Goal: Information Seeking & Learning: Learn about a topic

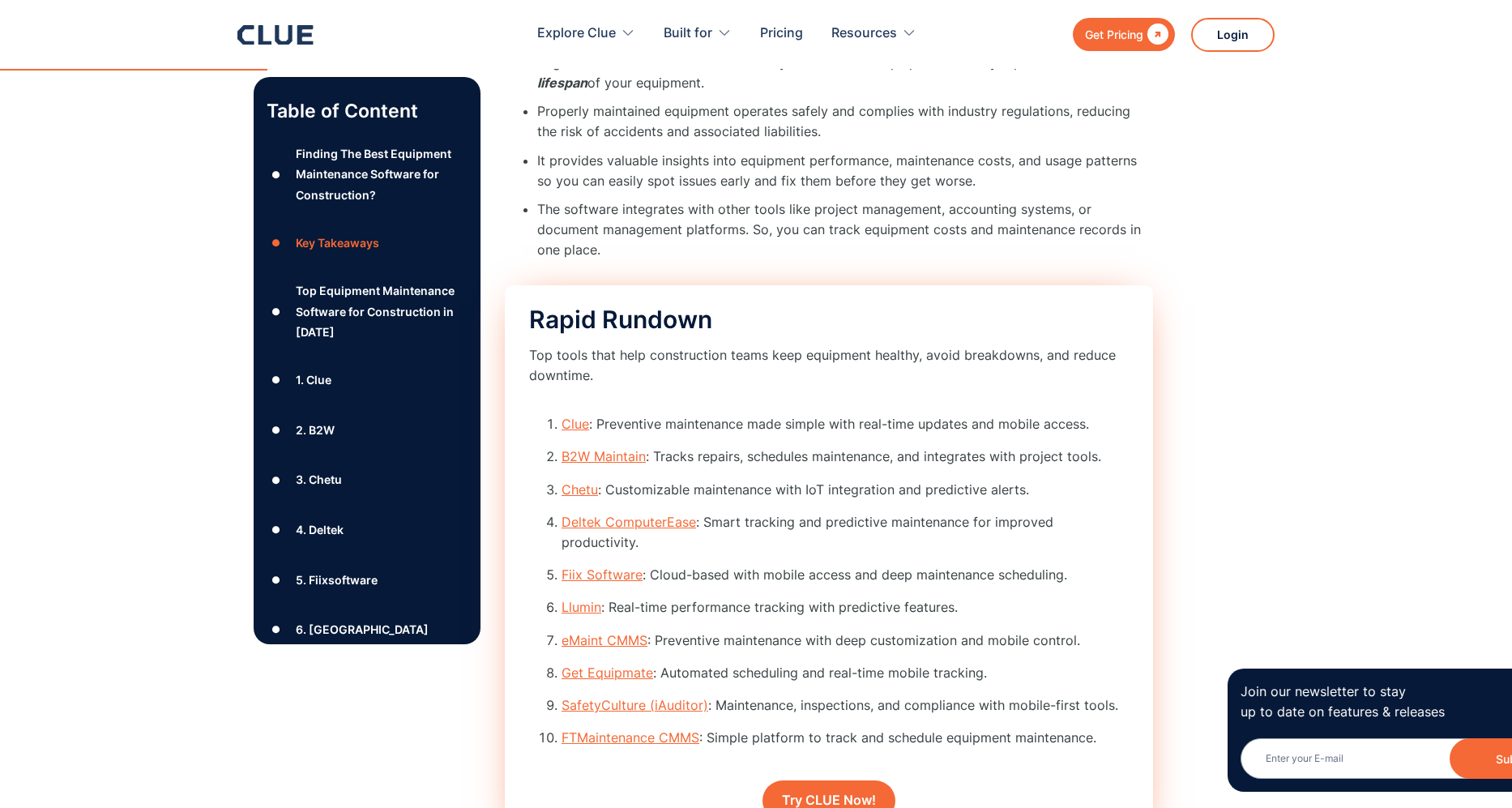
scroll to position [2497, 0]
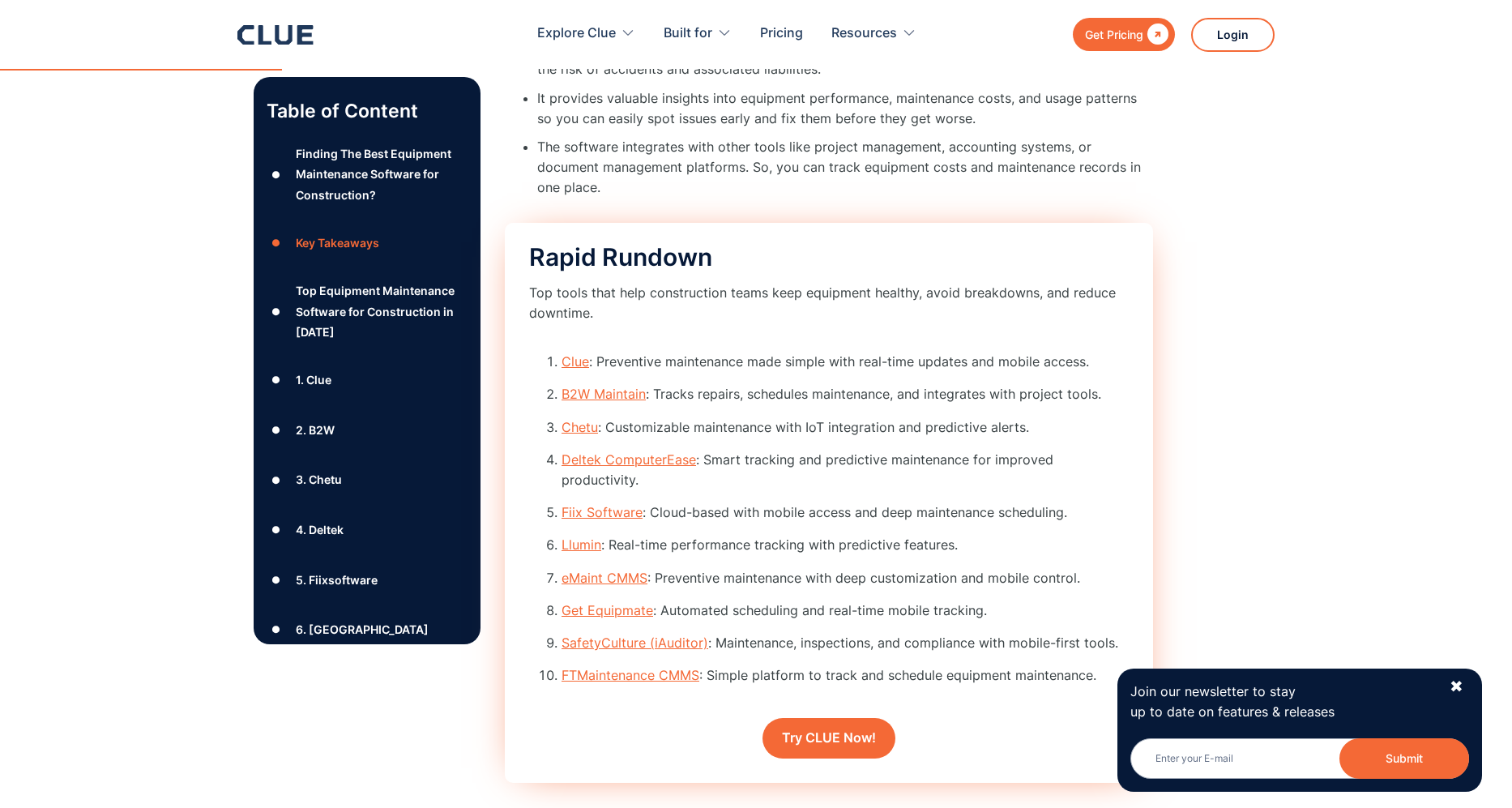
click at [575, 353] on link "Clue" at bounding box center [575, 361] width 28 height 16
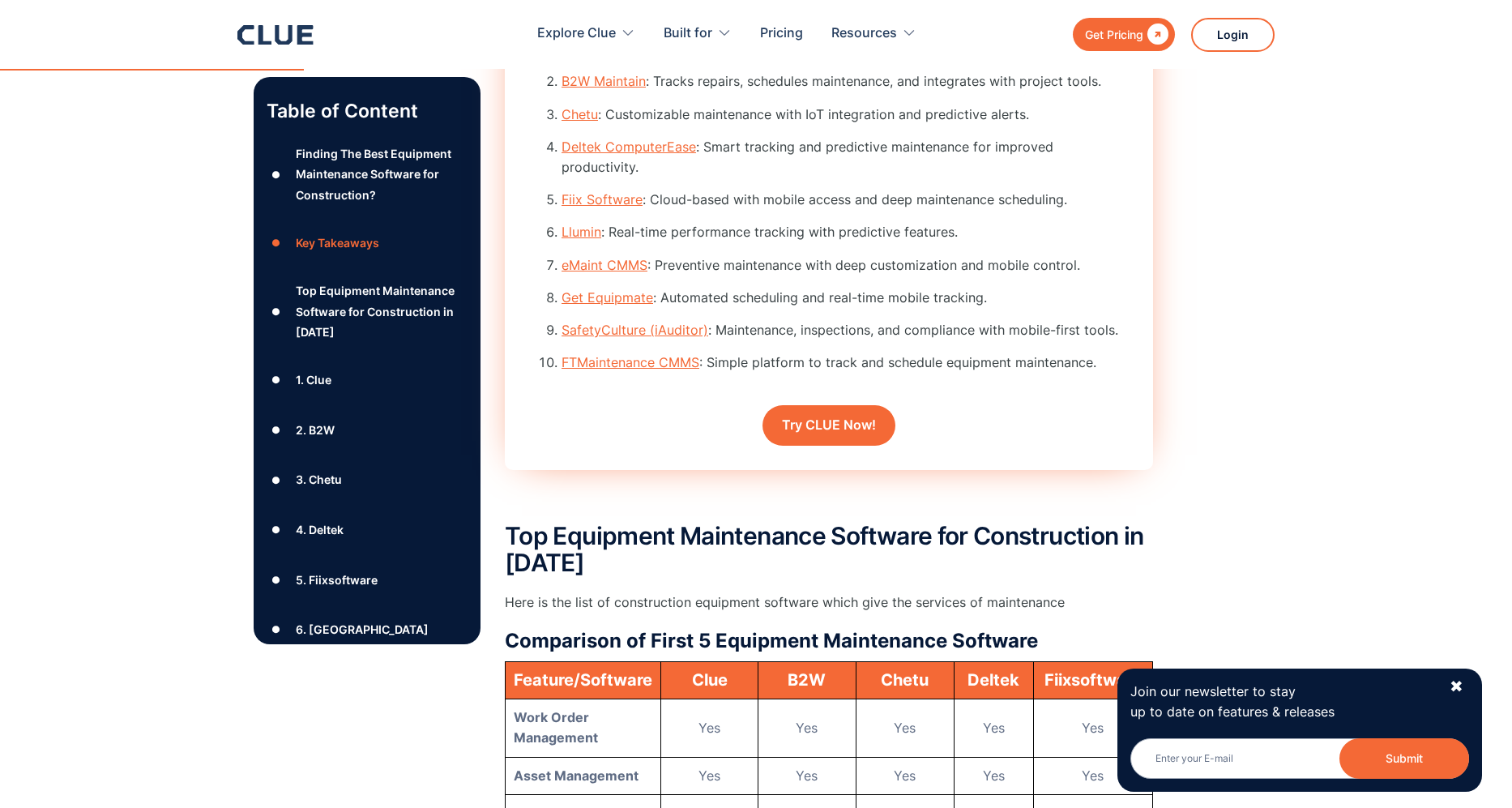
scroll to position [2848, 0]
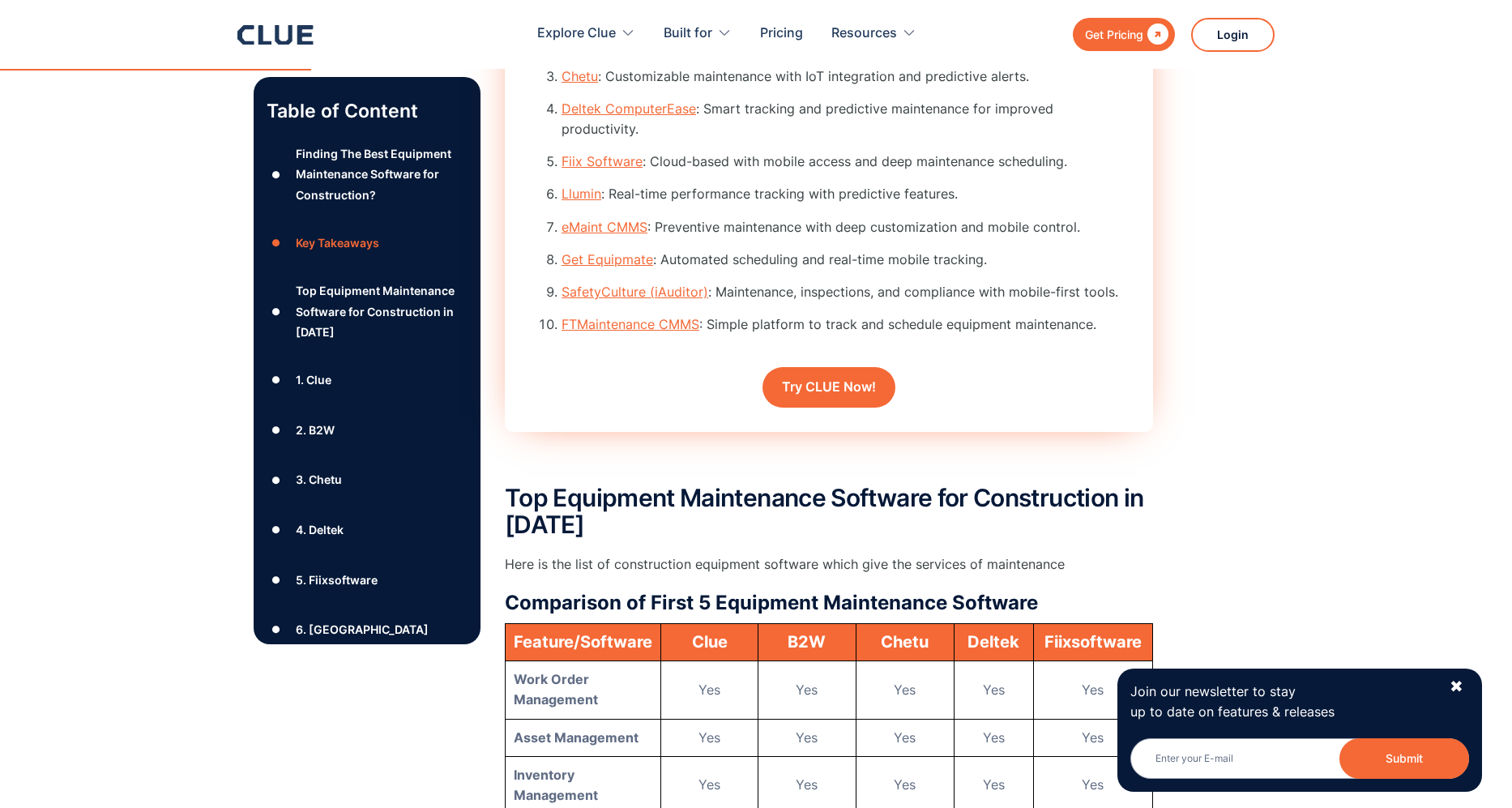
click at [638, 219] on link "eMaint CMMS" at bounding box center [604, 226] width 86 height 16
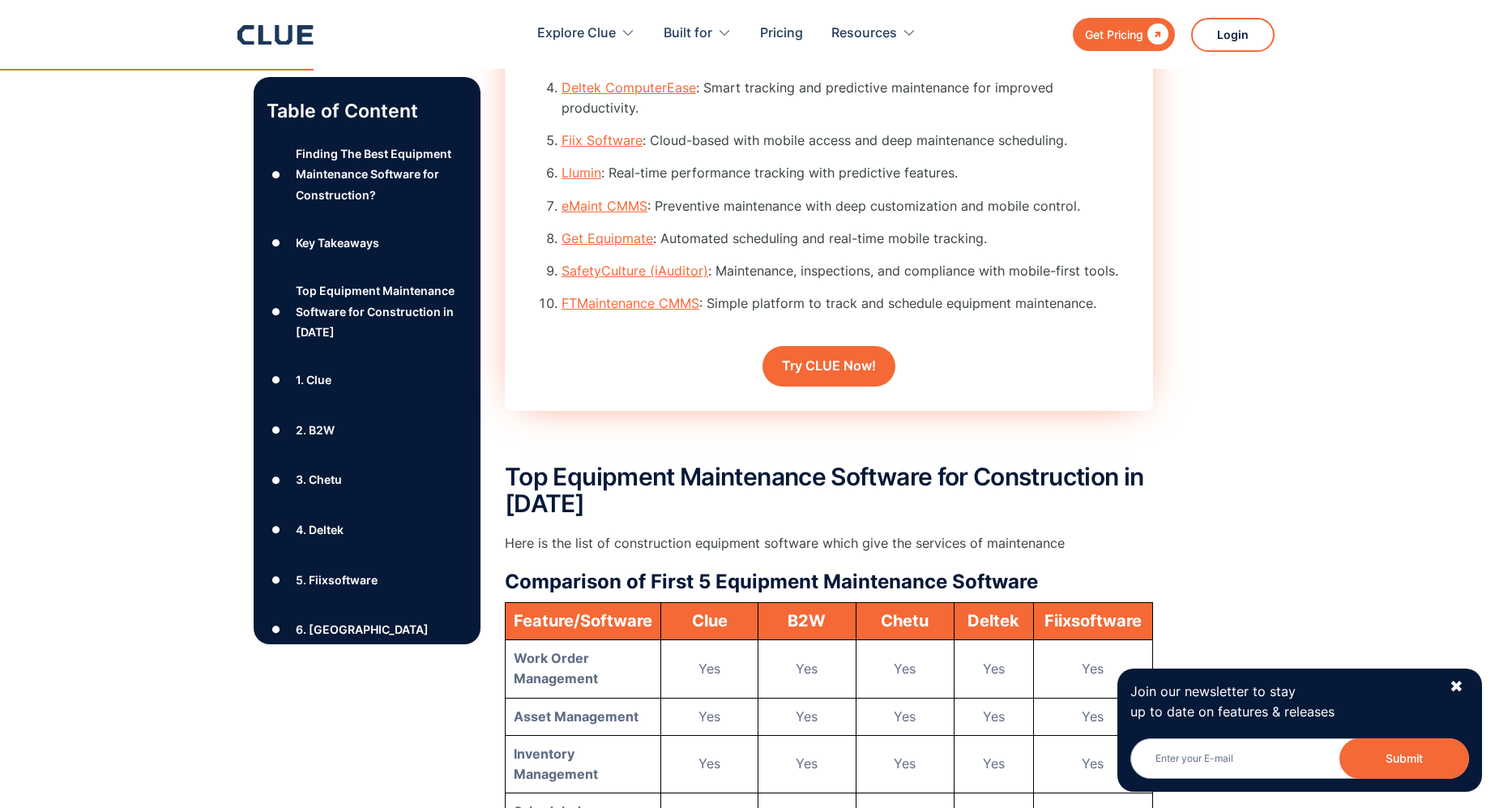
scroll to position [2874, 0]
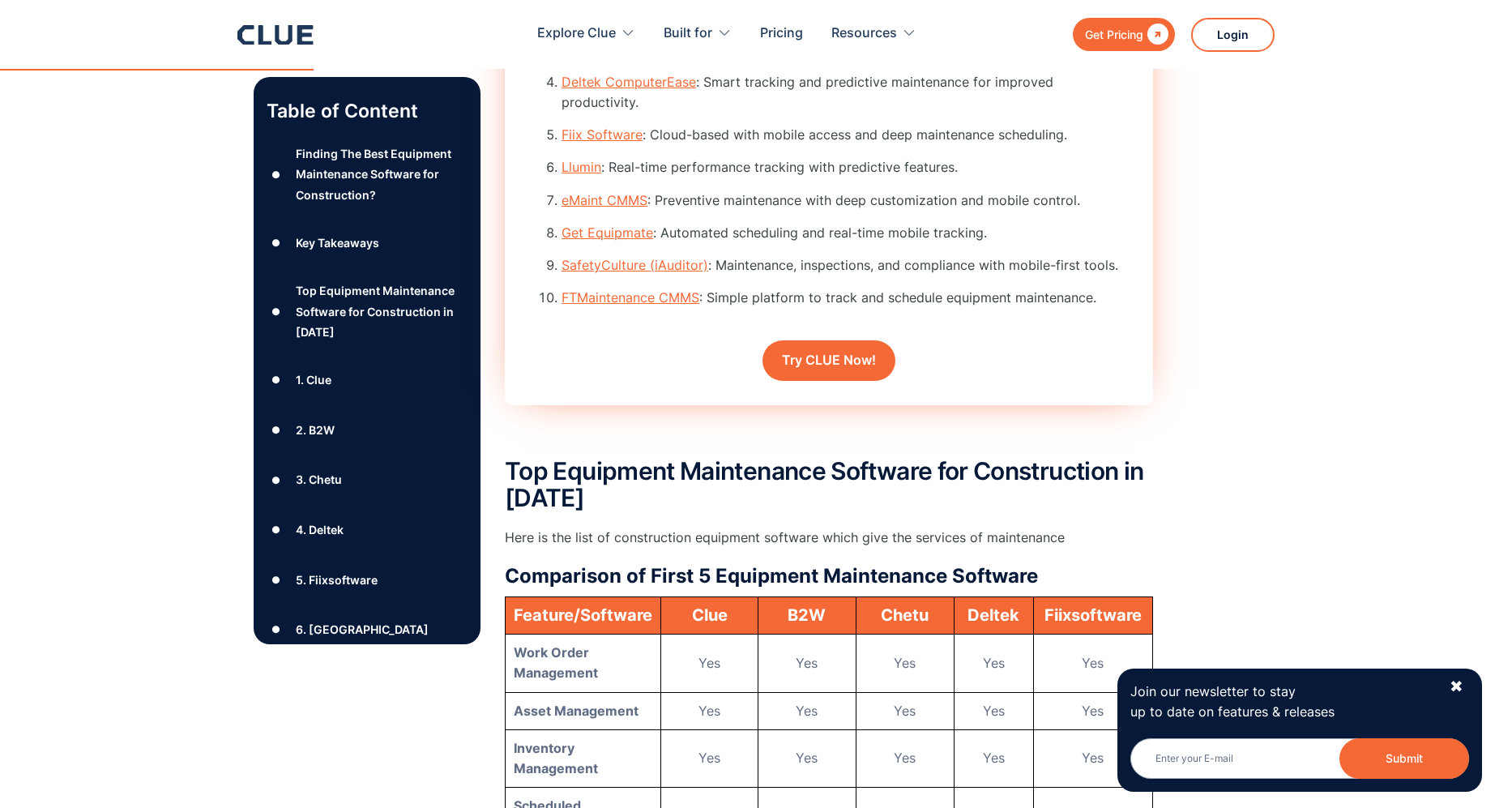
click at [615, 192] on link "eMaint CMMS" at bounding box center [604, 199] width 86 height 16
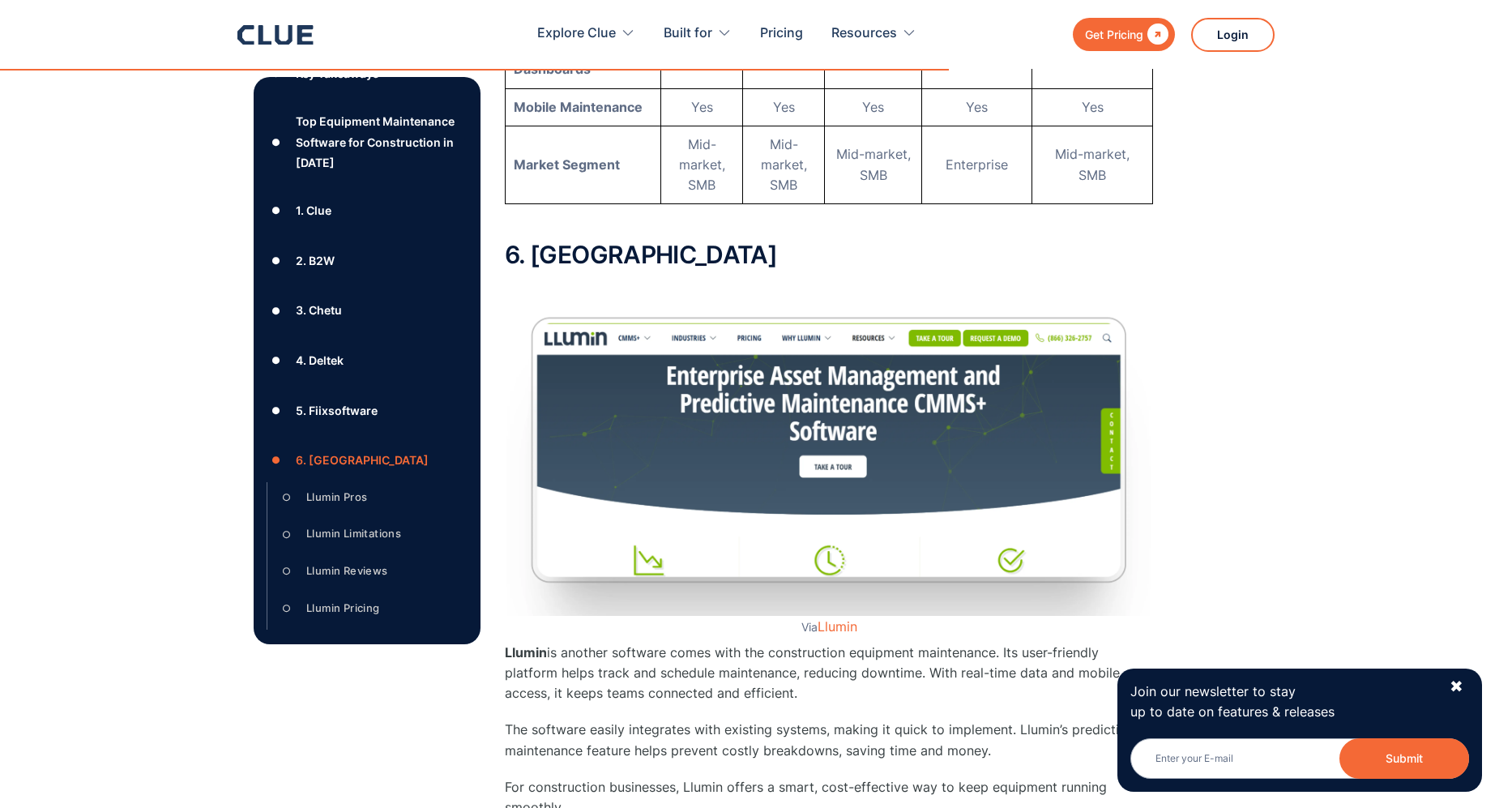
scroll to position [185, 0]
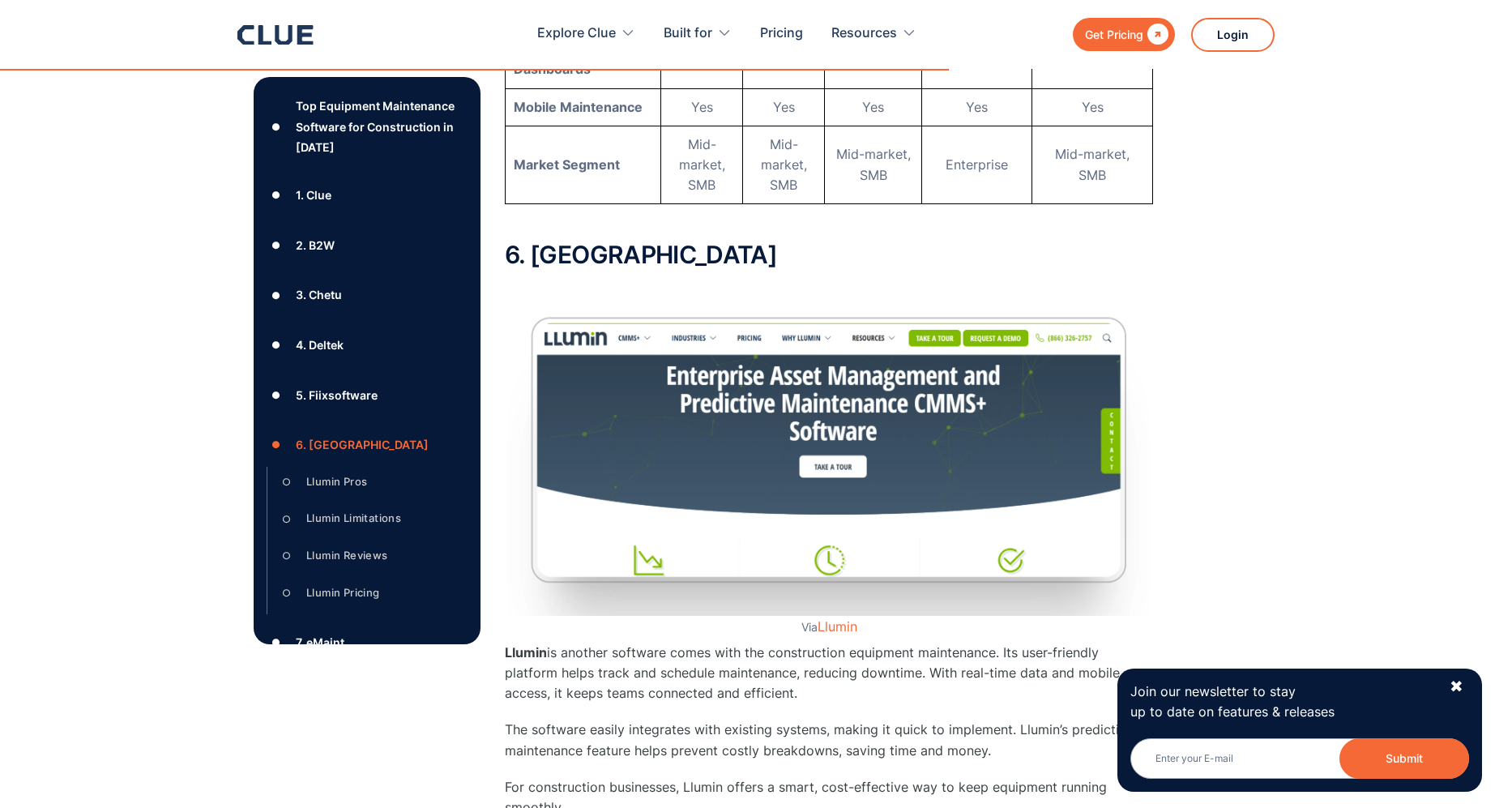
click at [340, 490] on div "Llumin Pros" at bounding box center [337, 481] width 61 height 20
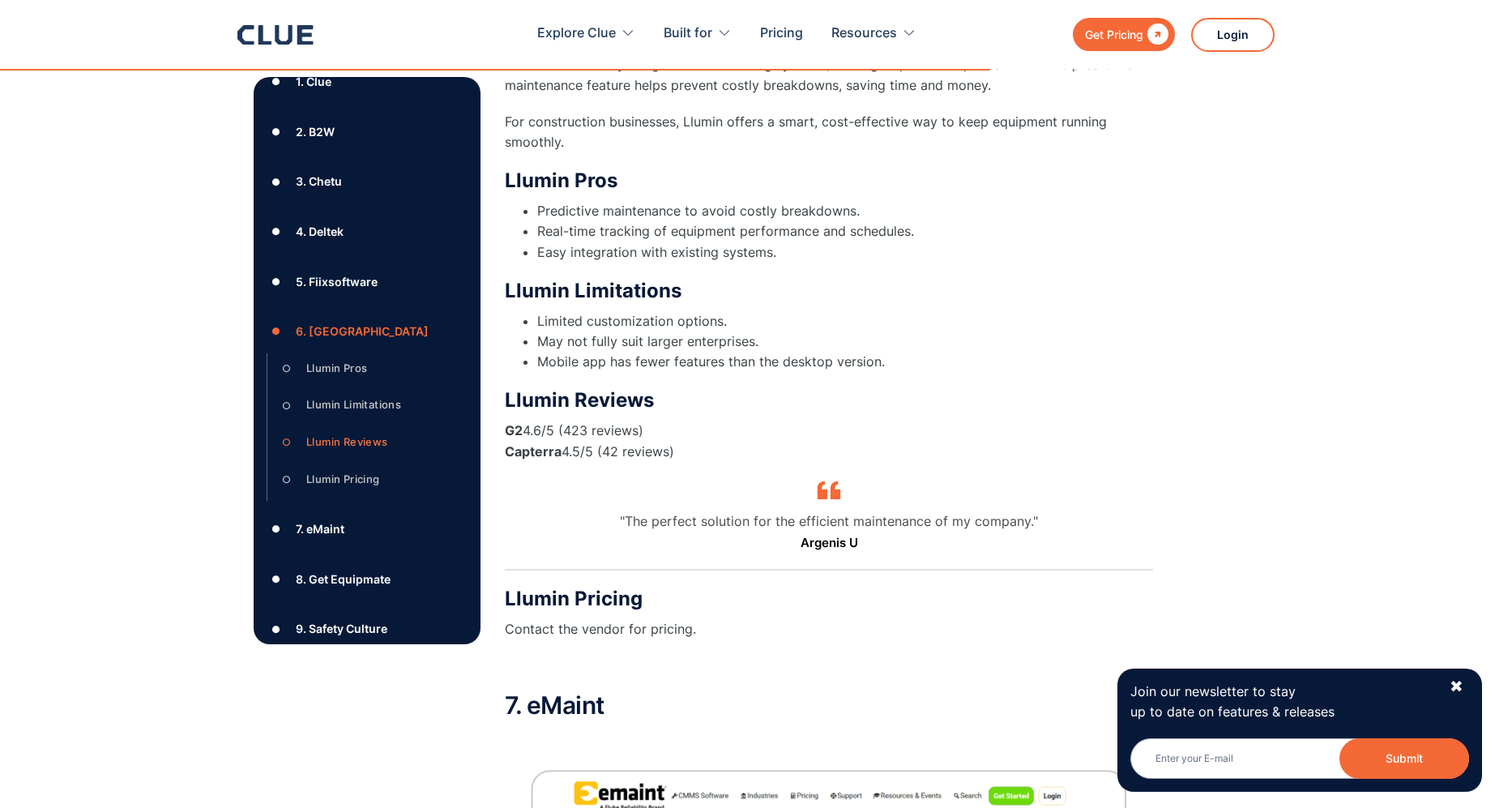
scroll to position [313, 0]
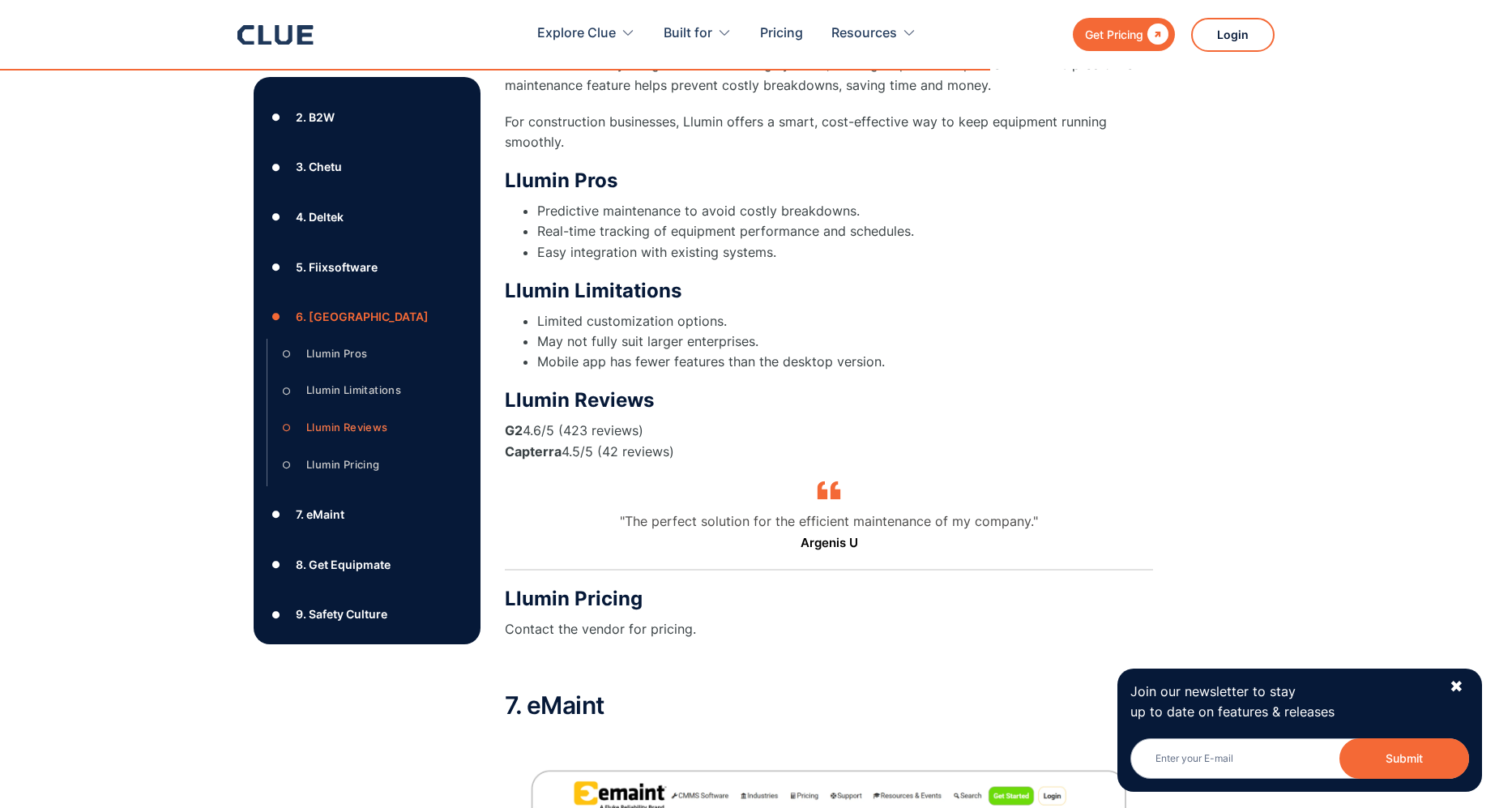
click at [314, 507] on div "7. eMaint" at bounding box center [320, 514] width 49 height 20
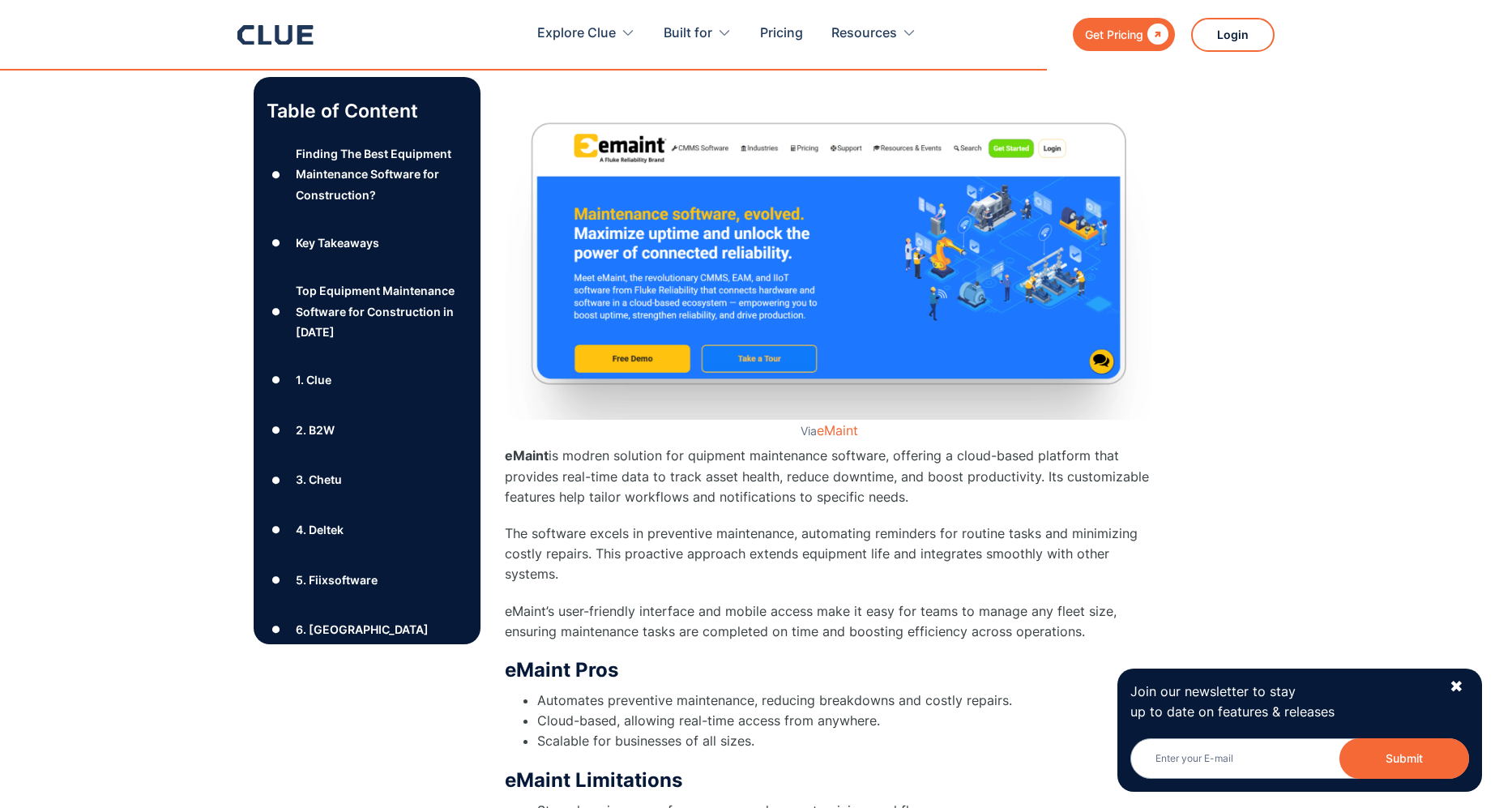
click at [300, 369] on div "1. Clue" at bounding box center [313, 379] width 36 height 20
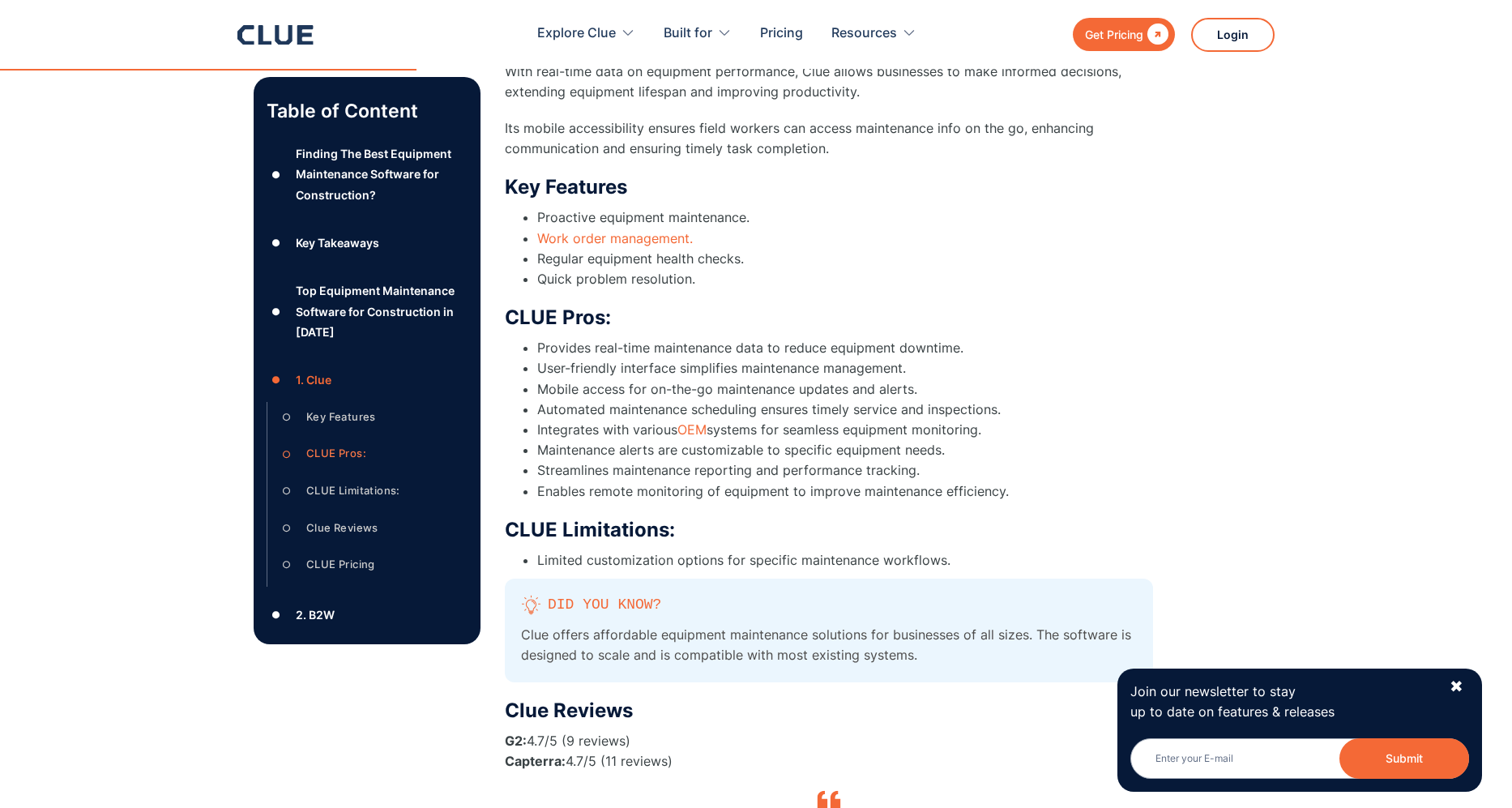
scroll to position [4434, 0]
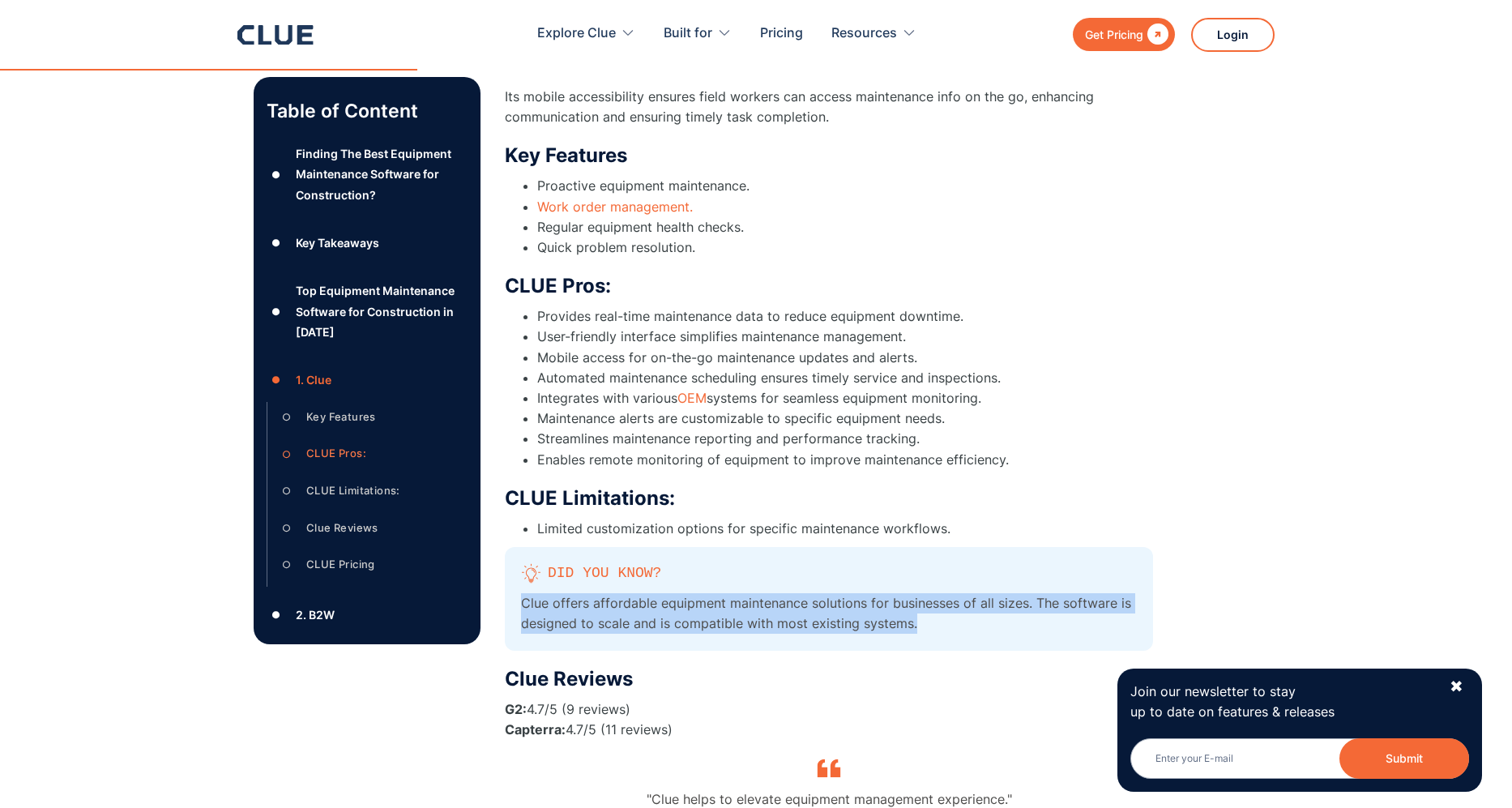
drag, startPoint x: 921, startPoint y: 587, endPoint x: 518, endPoint y: 556, distance: 404.2
click at [514, 565] on div "Did you know? Clue offers affordable equipment maintenance solutions for busine…" at bounding box center [829, 599] width 648 height 104
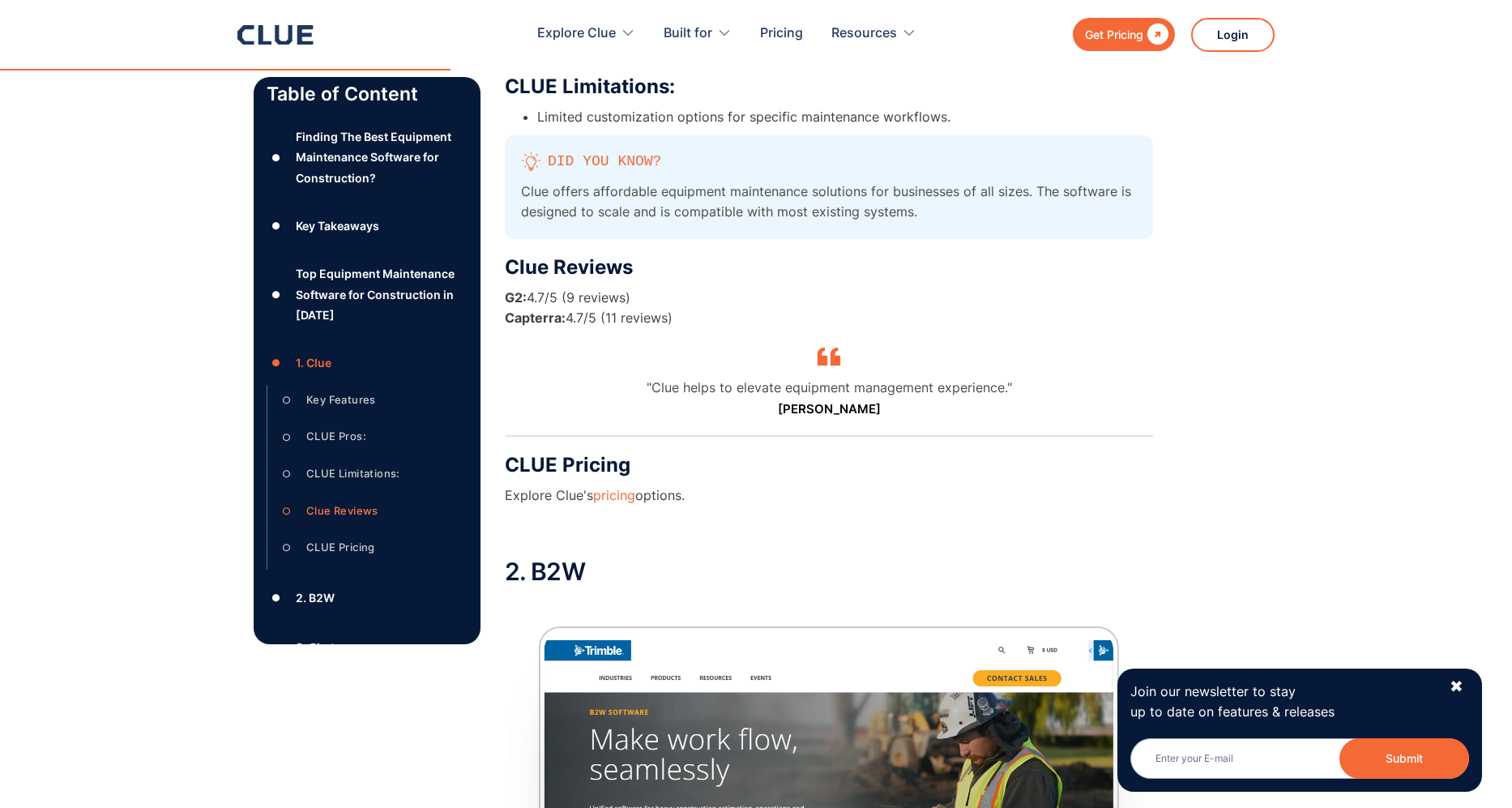
scroll to position [4871, 0]
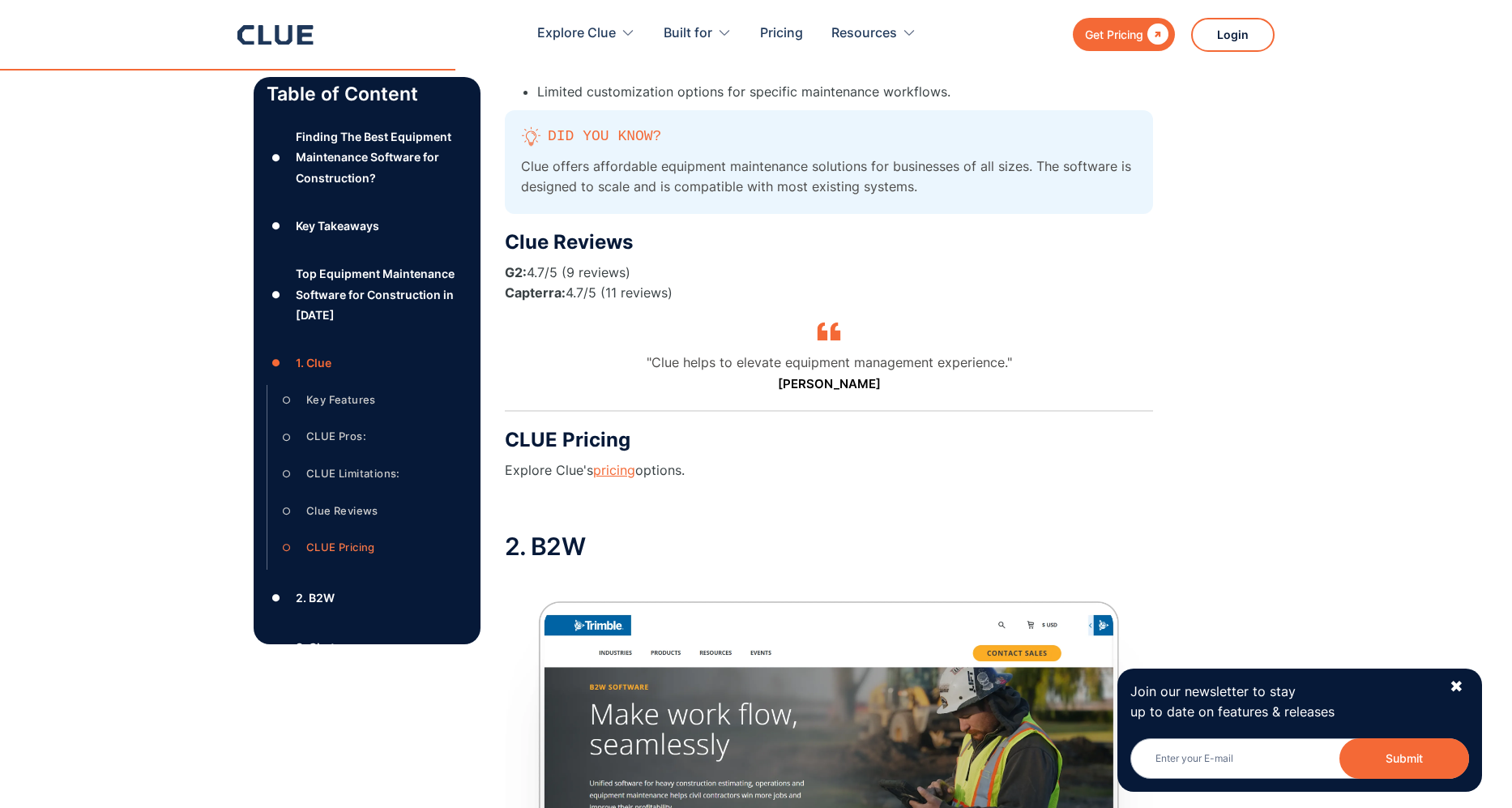
click at [608, 462] on link "pricing" at bounding box center [614, 470] width 42 height 16
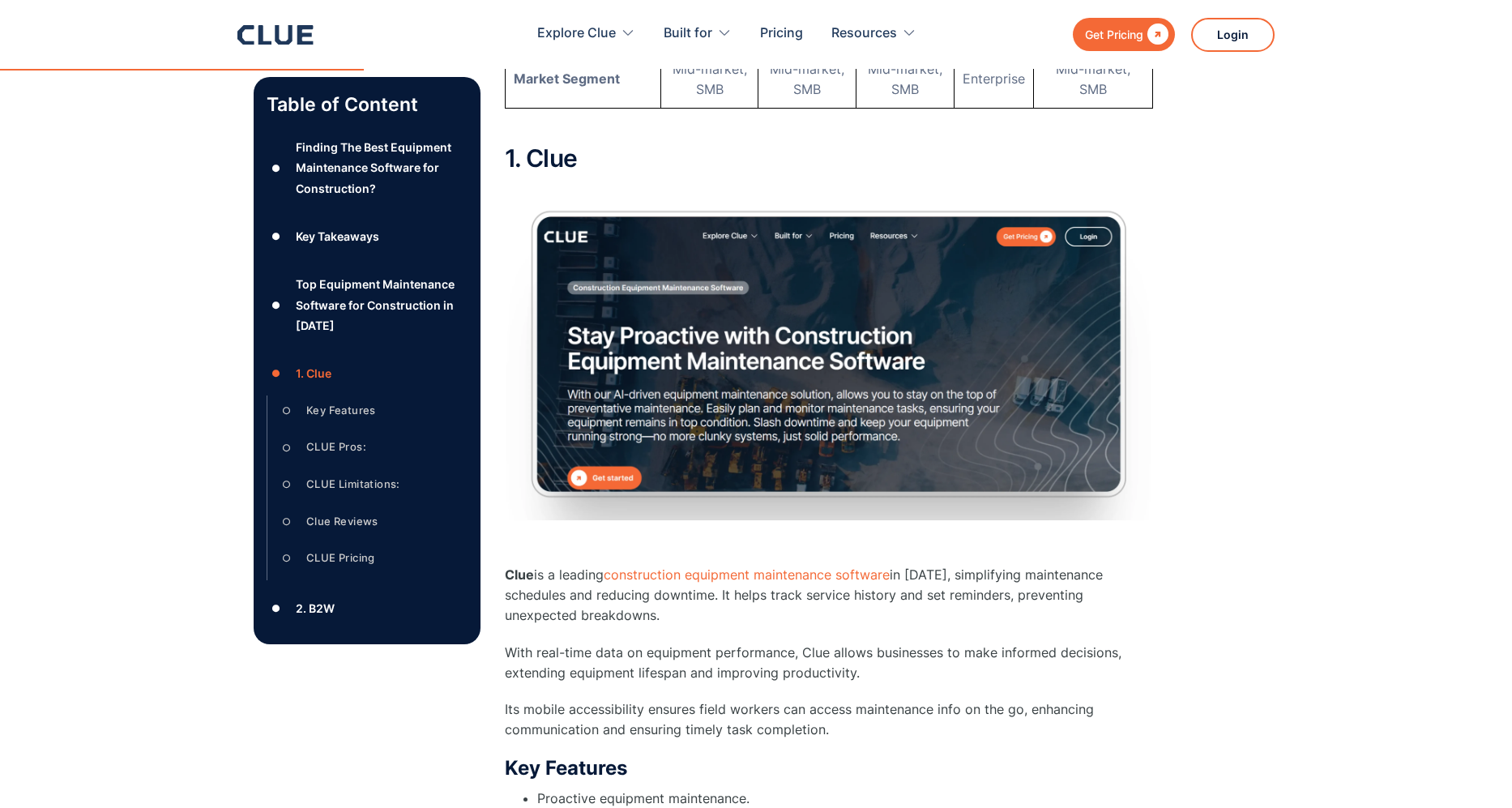
scroll to position [9, 0]
click at [329, 598] on div "2. B2W" at bounding box center [315, 605] width 39 height 20
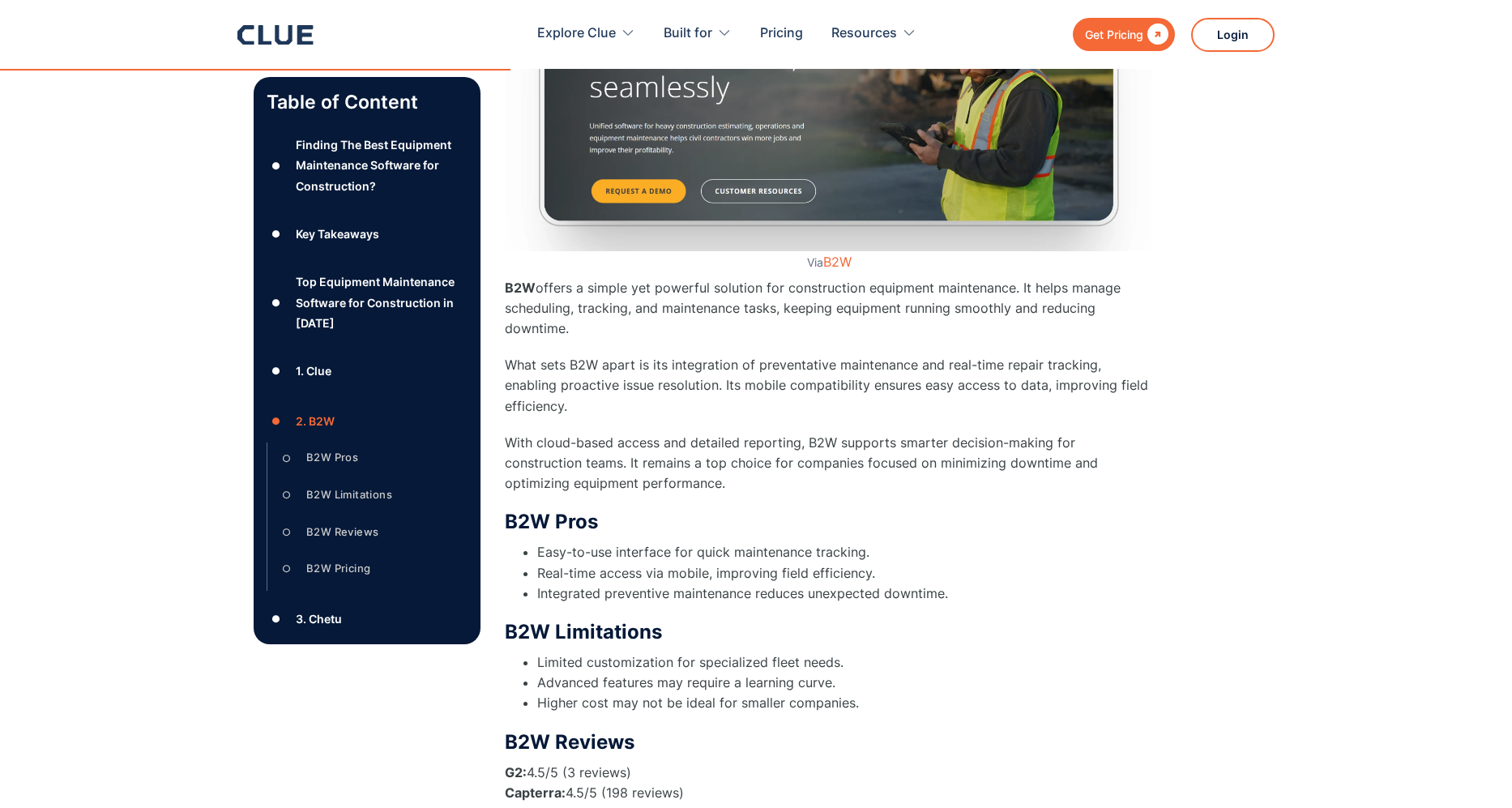
scroll to position [5530, 0]
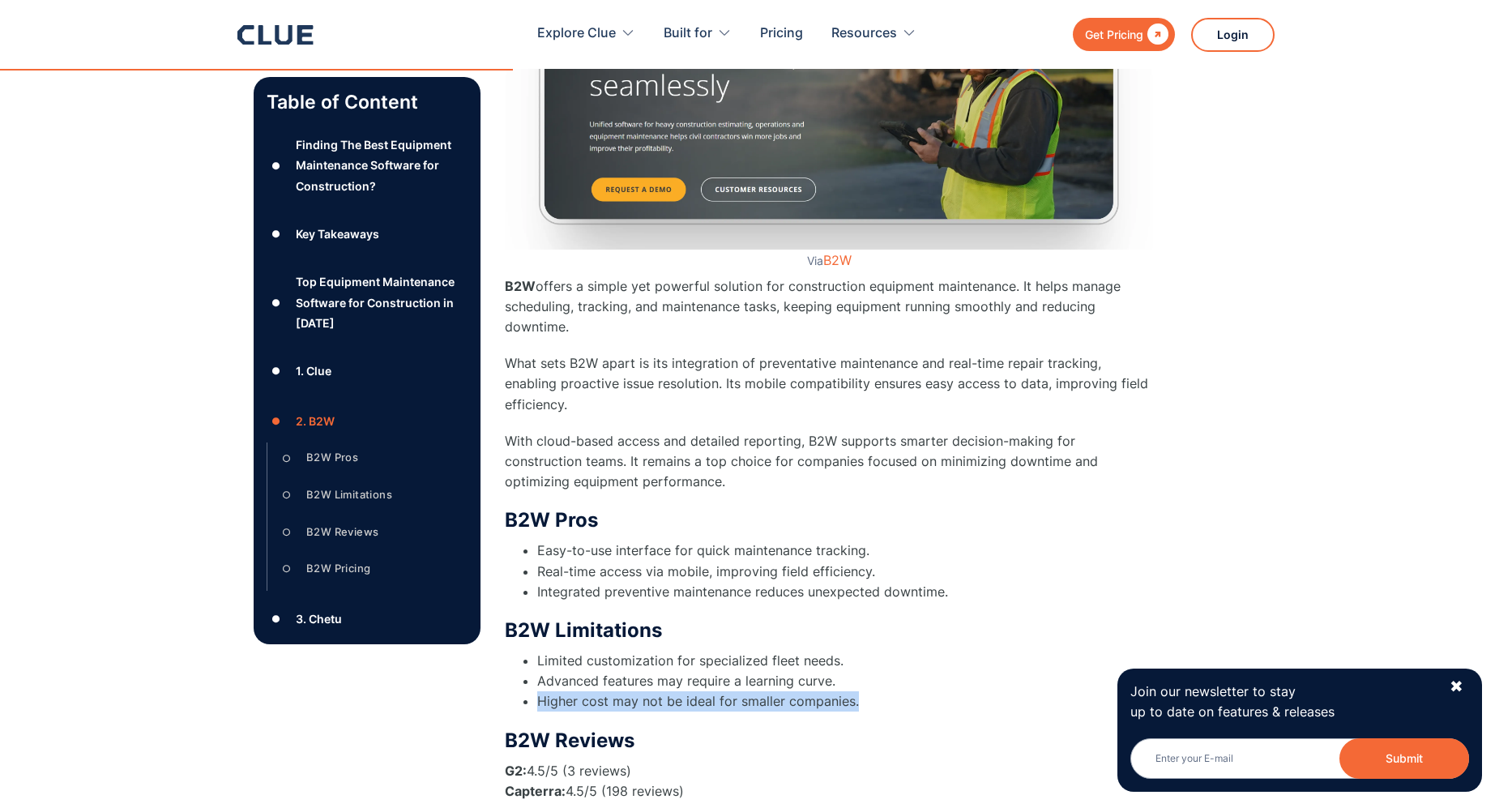
drag, startPoint x: 540, startPoint y: 636, endPoint x: 864, endPoint y: 633, distance: 324.0
click at [864, 691] on li "Higher cost may not be ideal for smaller companies." at bounding box center [845, 701] width 615 height 20
click at [895, 651] on li "Limited customization for specialized fleet needs." at bounding box center [845, 661] width 615 height 20
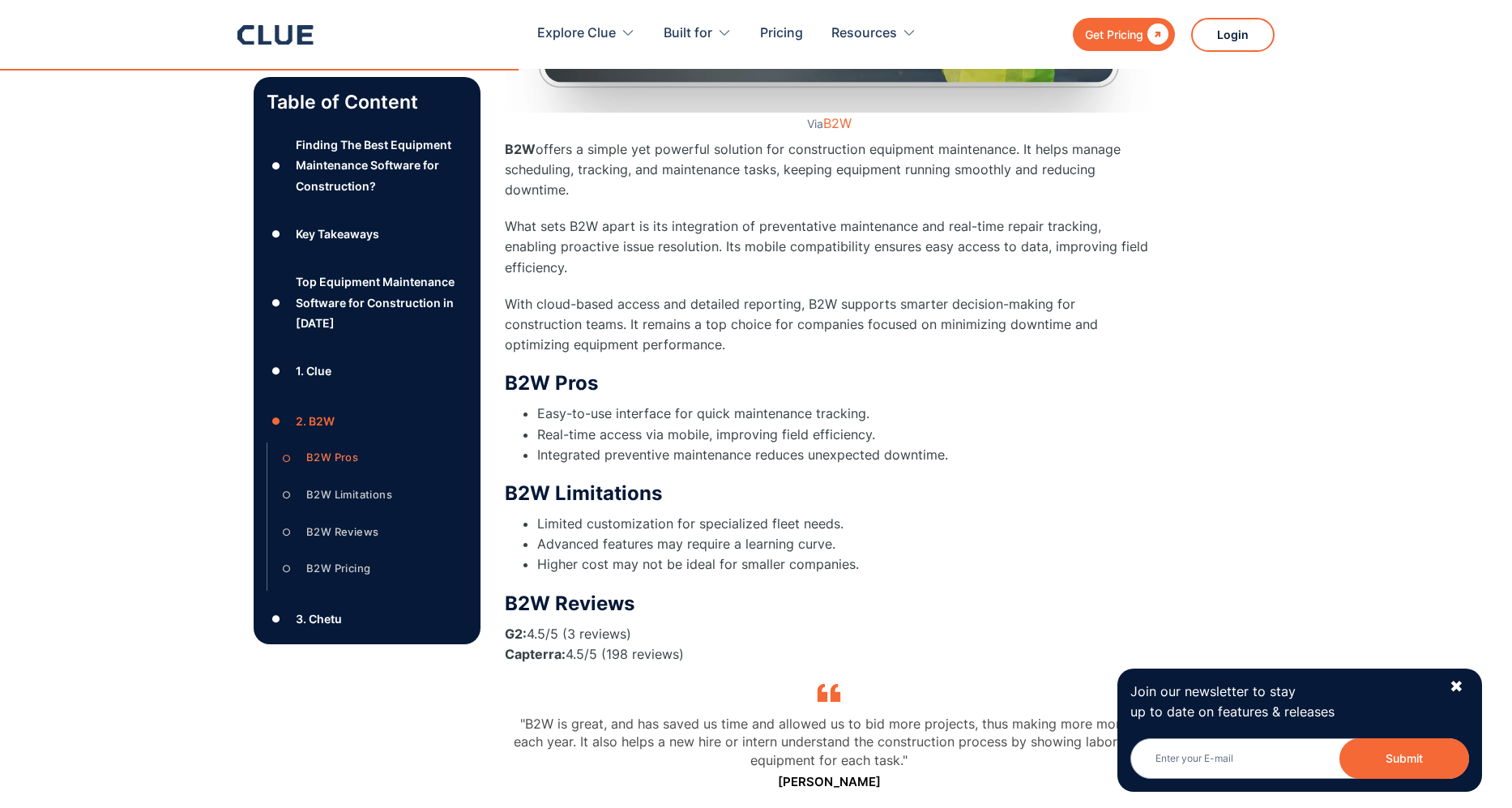
scroll to position [5695, 0]
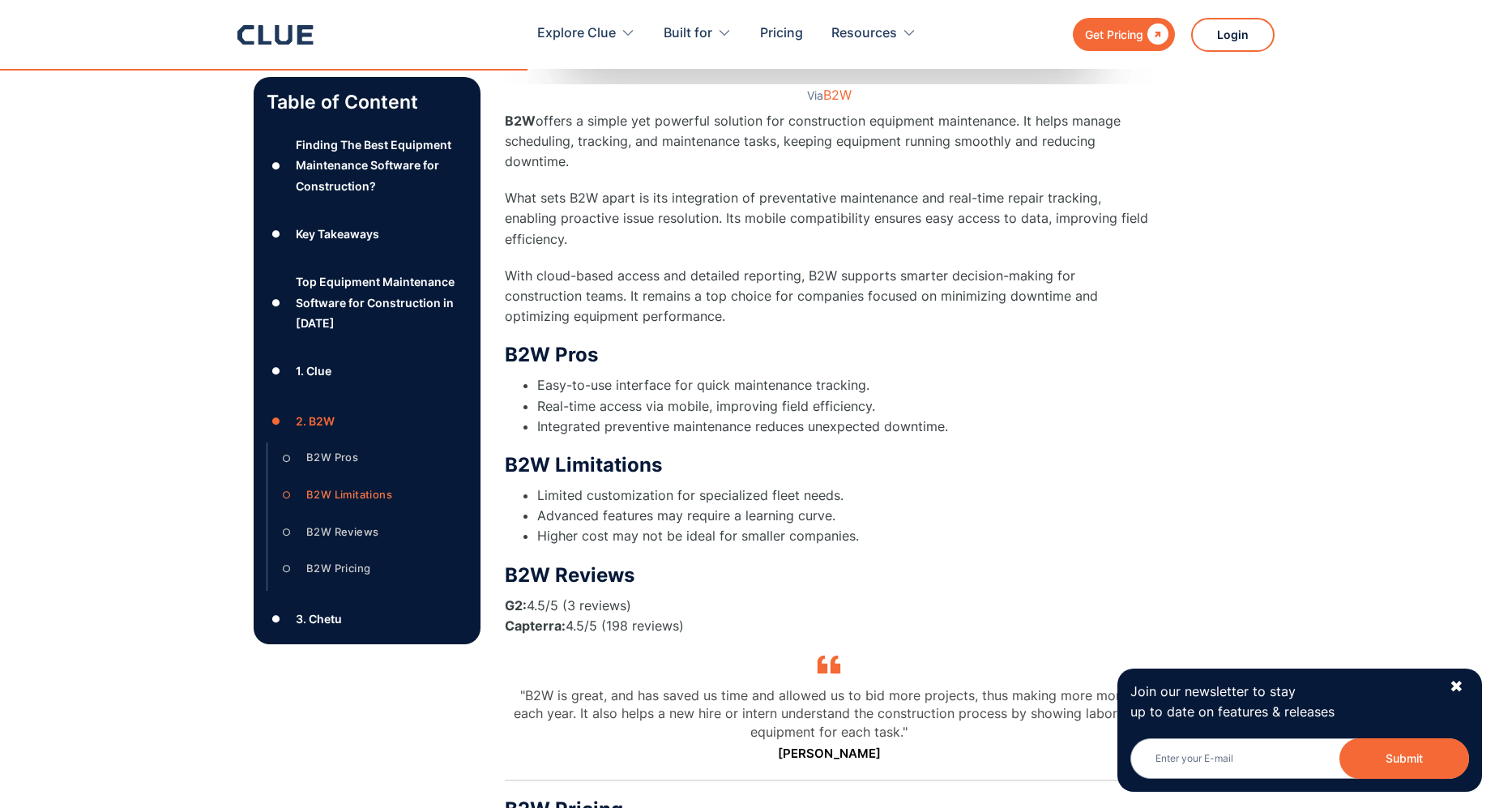
click at [352, 566] on div "B2W Pricing" at bounding box center [338, 569] width 64 height 20
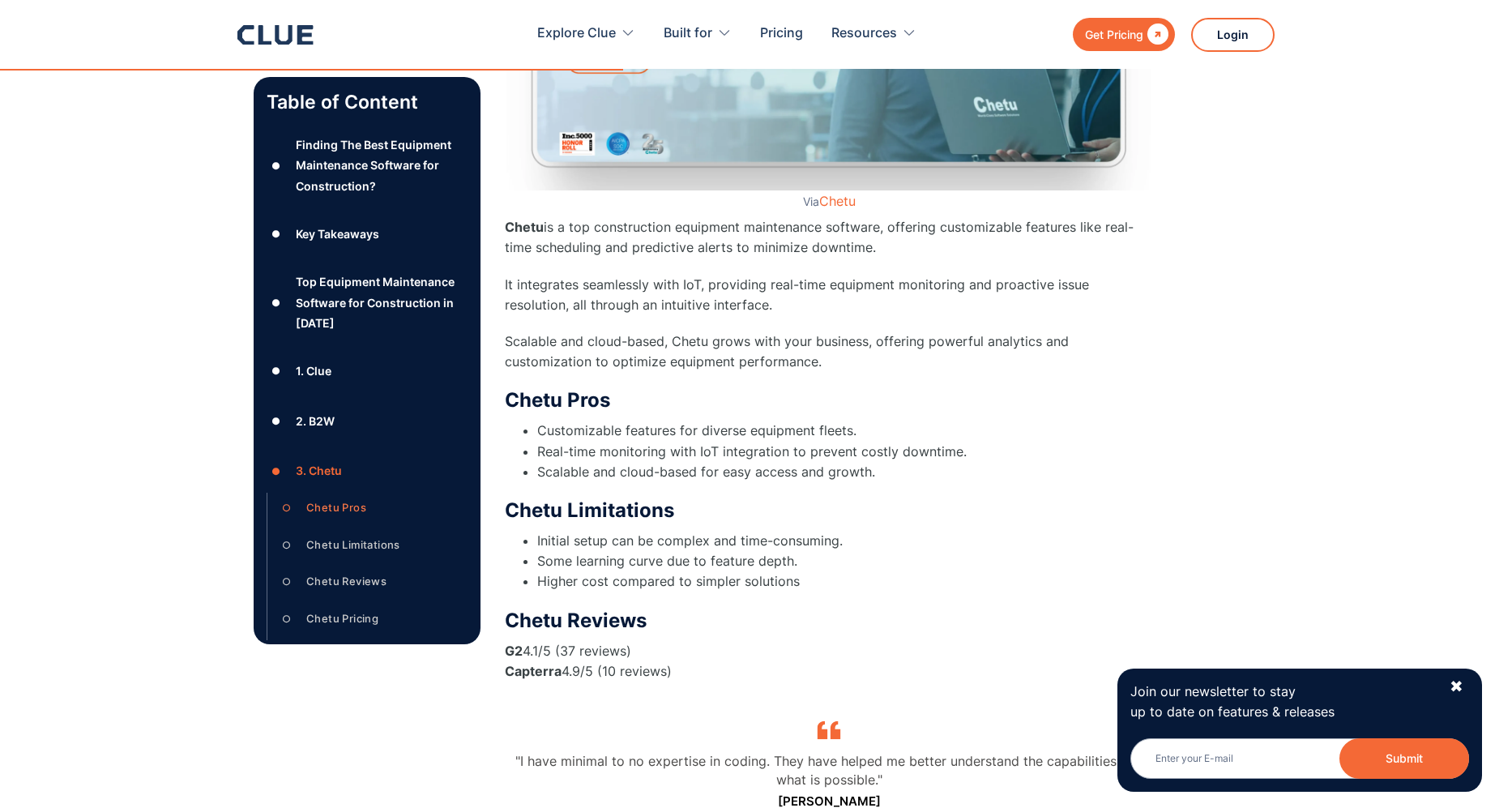
scroll to position [6783, 0]
click at [321, 372] on div "1. Clue" at bounding box center [313, 371] width 36 height 20
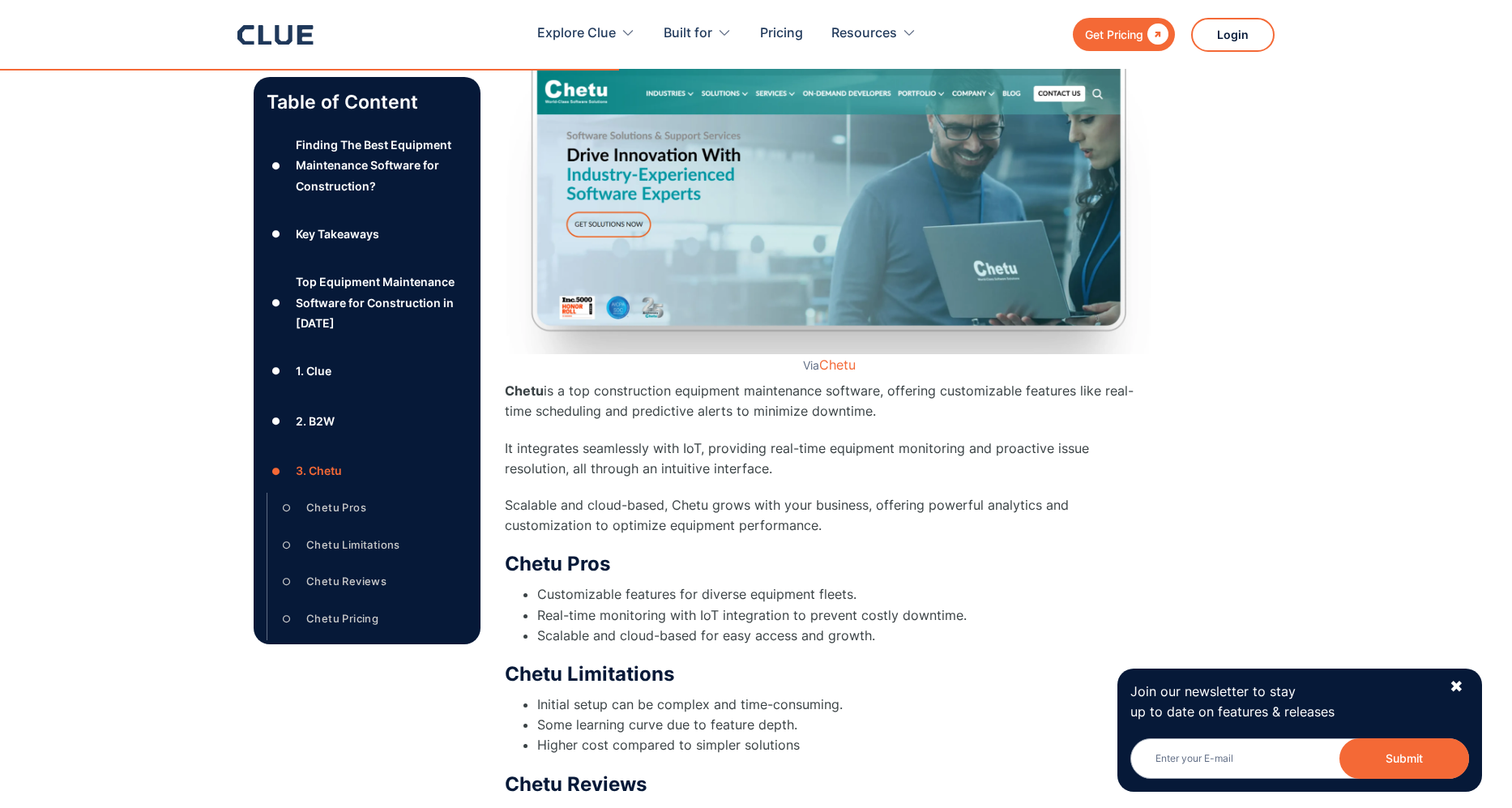
scroll to position [6303, 0]
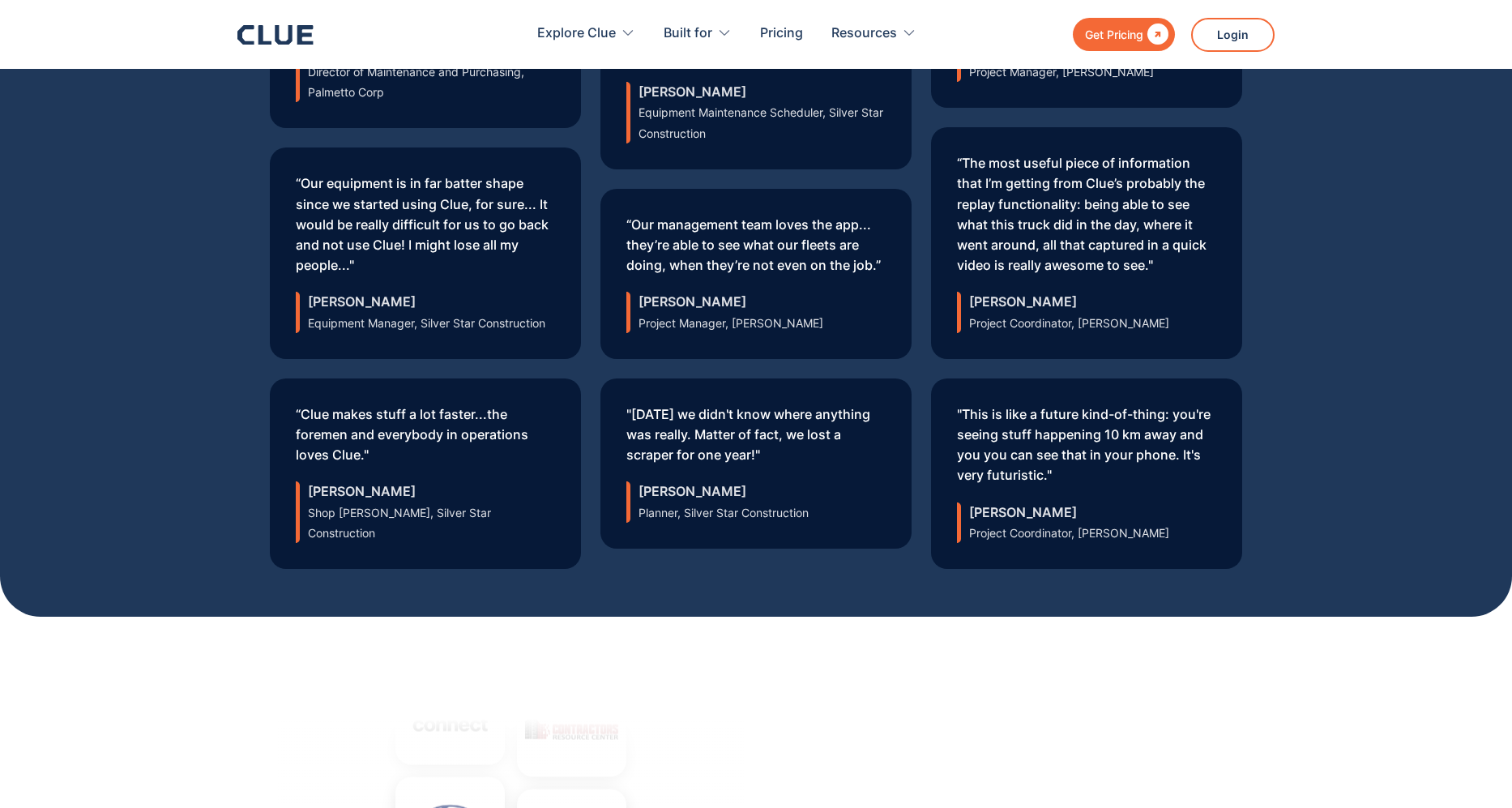
scroll to position [5250, 0]
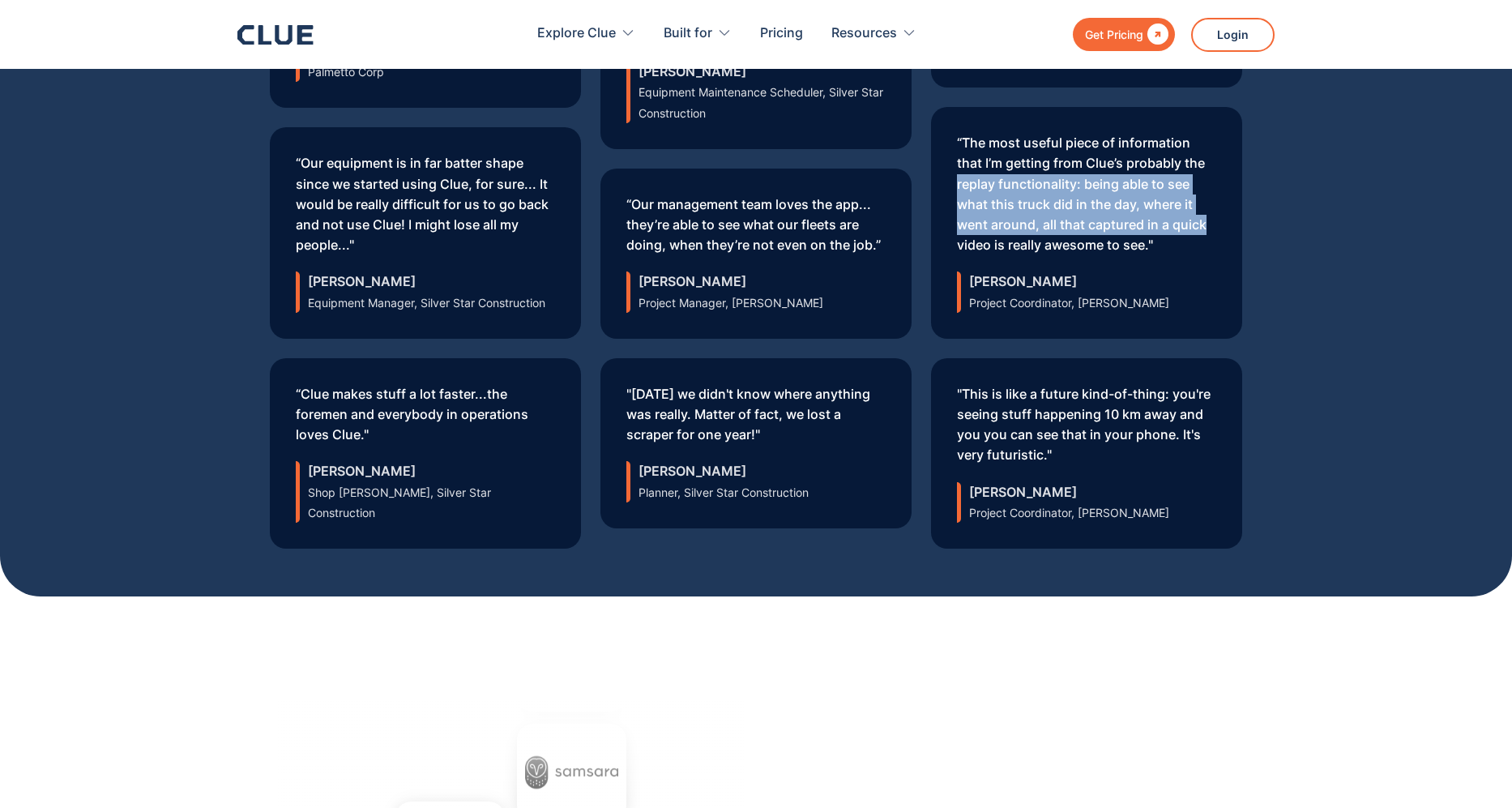
drag, startPoint x: 953, startPoint y: 145, endPoint x: 1212, endPoint y: 188, distance: 262.5
click at [1212, 188] on div "“The most useful piece of information that I’m getting from Clue’s probably the…" at bounding box center [1087, 223] width 311 height 232
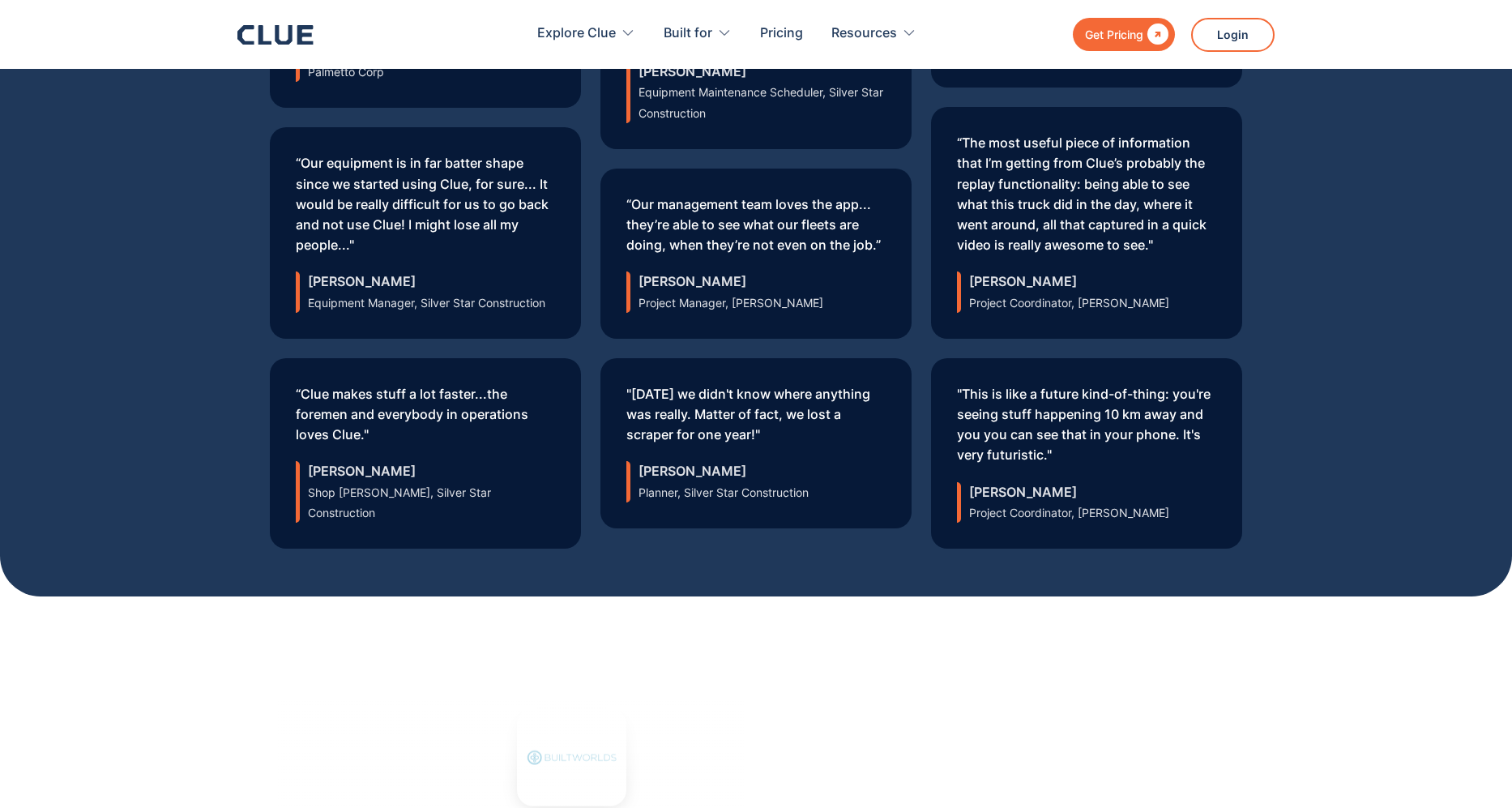
click at [1263, 269] on div "Don’t just take our word for it Hear from some of our amazing customers who are…" at bounding box center [756, 160] width 1512 height 872
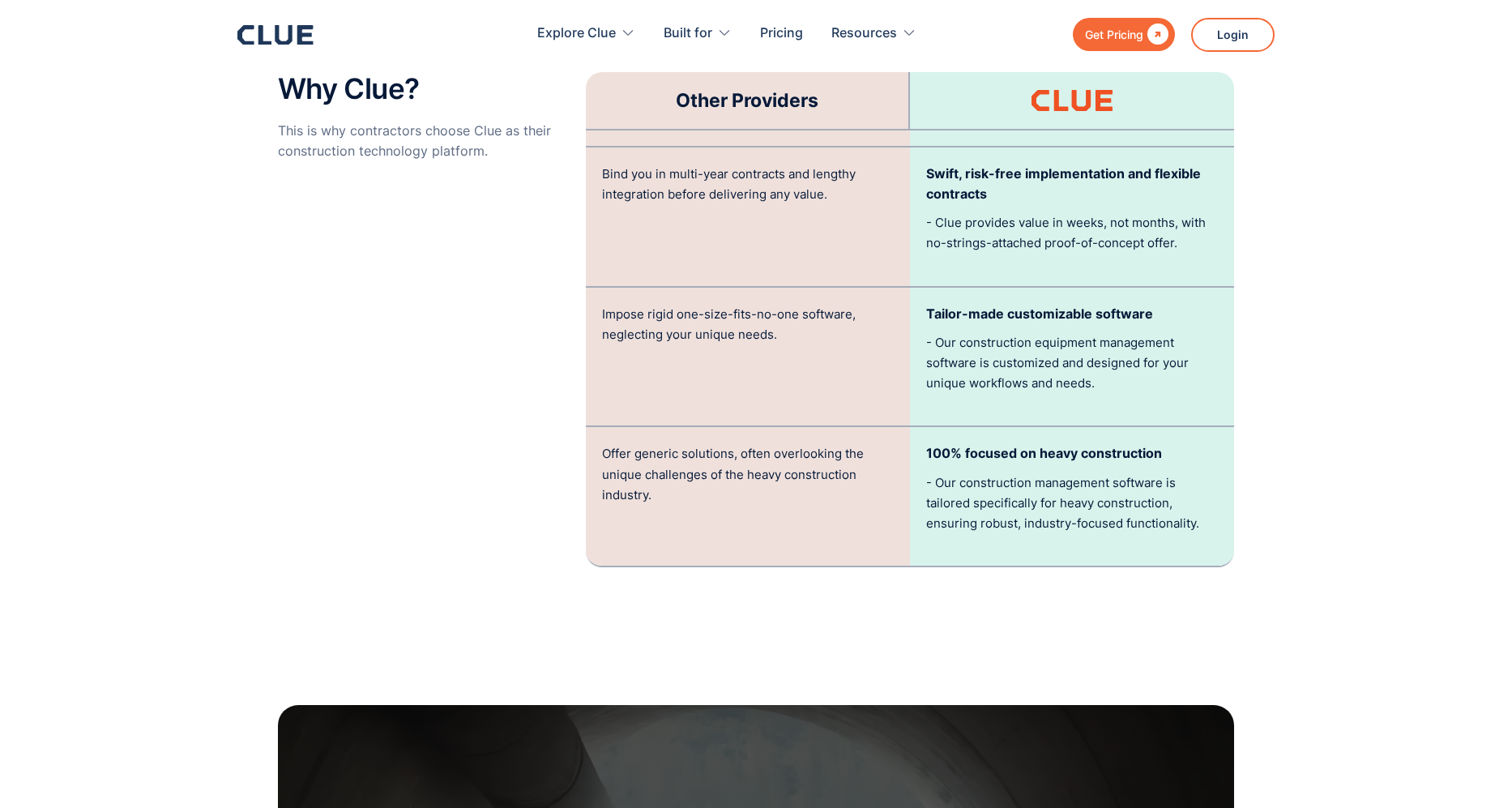
scroll to position [3599, 0]
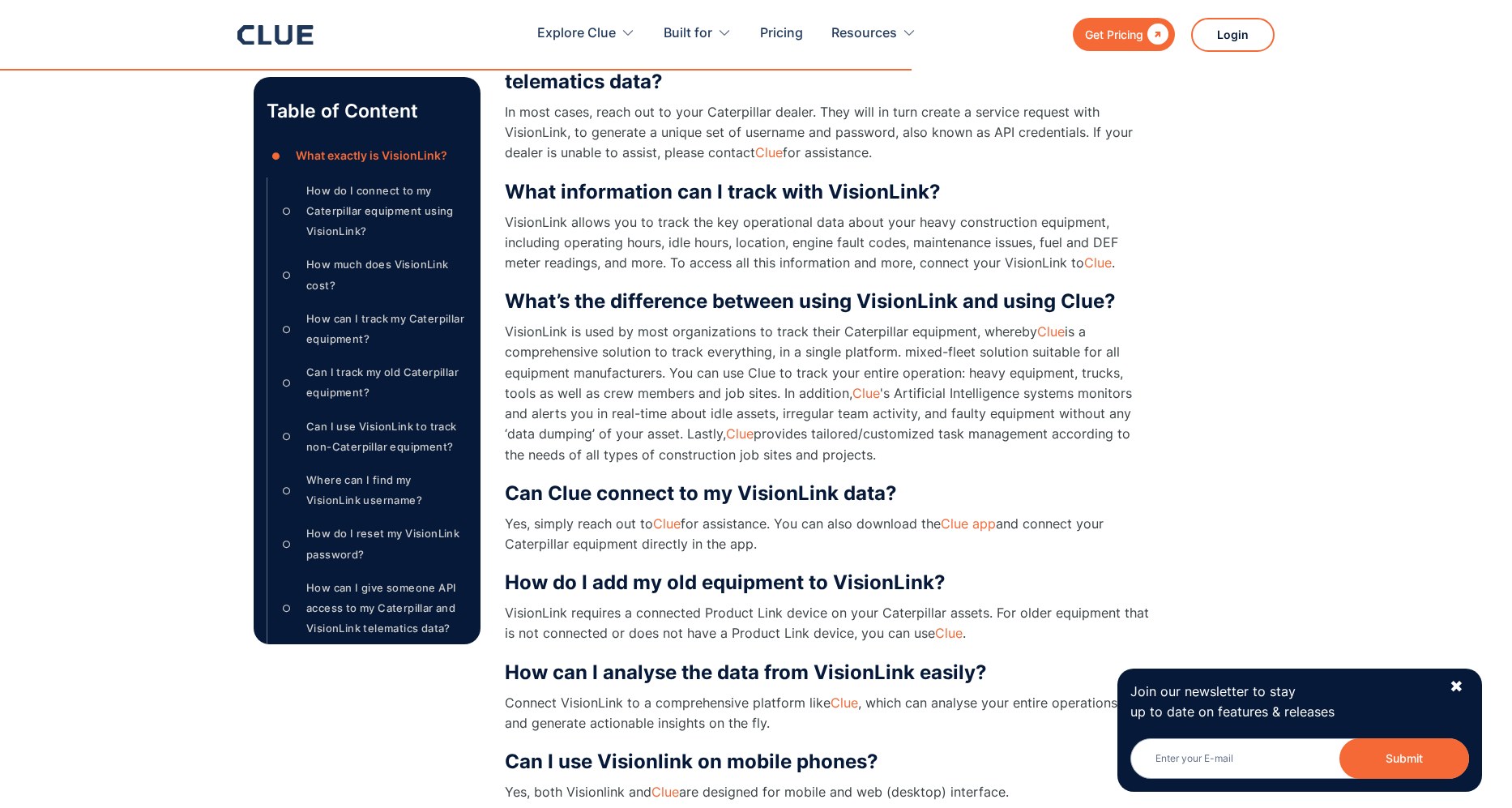
scroll to position [1330, 0]
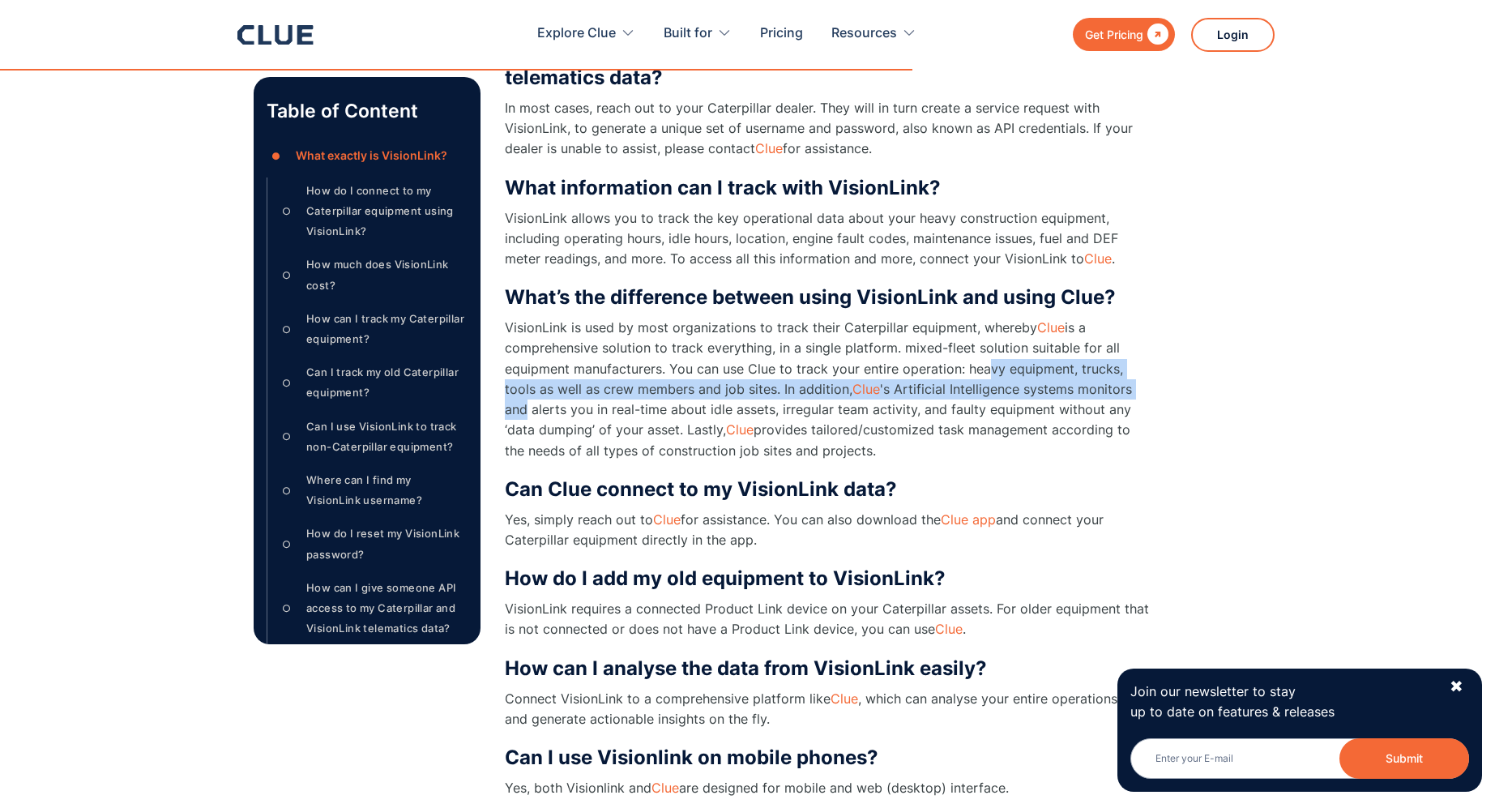
drag, startPoint x: 980, startPoint y: 368, endPoint x: 1205, endPoint y: 393, distance: 226.4
click at [1205, 393] on div "Author Table of Content ● What exactly is VisionLink? ○ How do I connect to my …" at bounding box center [756, 467] width 1005 height 2647
click at [1205, 391] on div "Author Table of Content ● What exactly is VisionLink? ○ How do I connect to my …" at bounding box center [756, 467] width 1005 height 2647
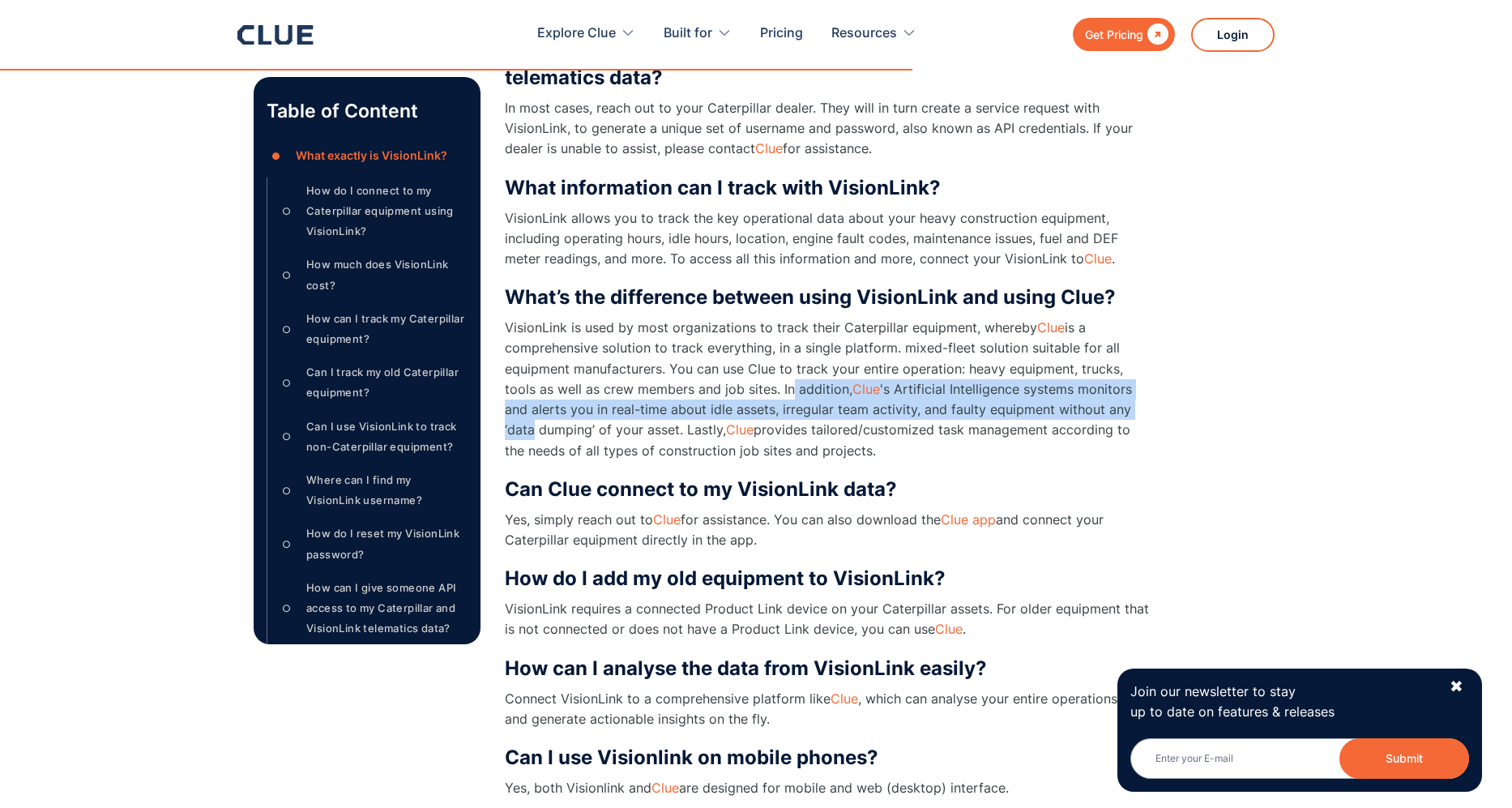
drag, startPoint x: 749, startPoint y: 384, endPoint x: 1239, endPoint y: 409, distance: 490.6
click at [1239, 409] on div "Author Table of Content ● What exactly is VisionLink? ○ How do I connect to my …" at bounding box center [756, 467] width 1005 height 2647
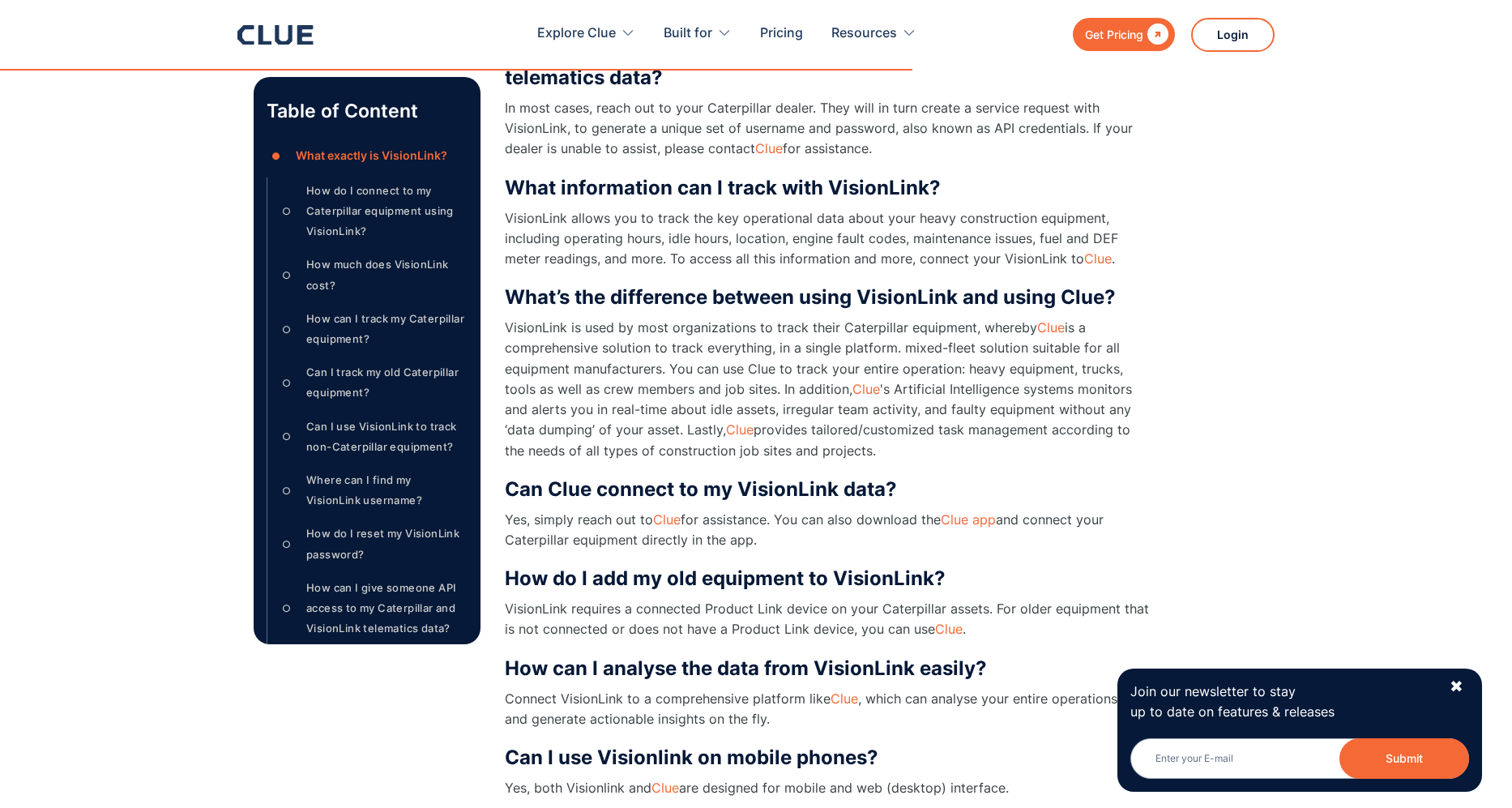
drag, startPoint x: 649, startPoint y: 430, endPoint x: 867, endPoint y: 459, distance: 219.9
click at [867, 459] on p "VisionLink is used by most organizations to track their Caterpillar equipment, …" at bounding box center [829, 389] width 648 height 142
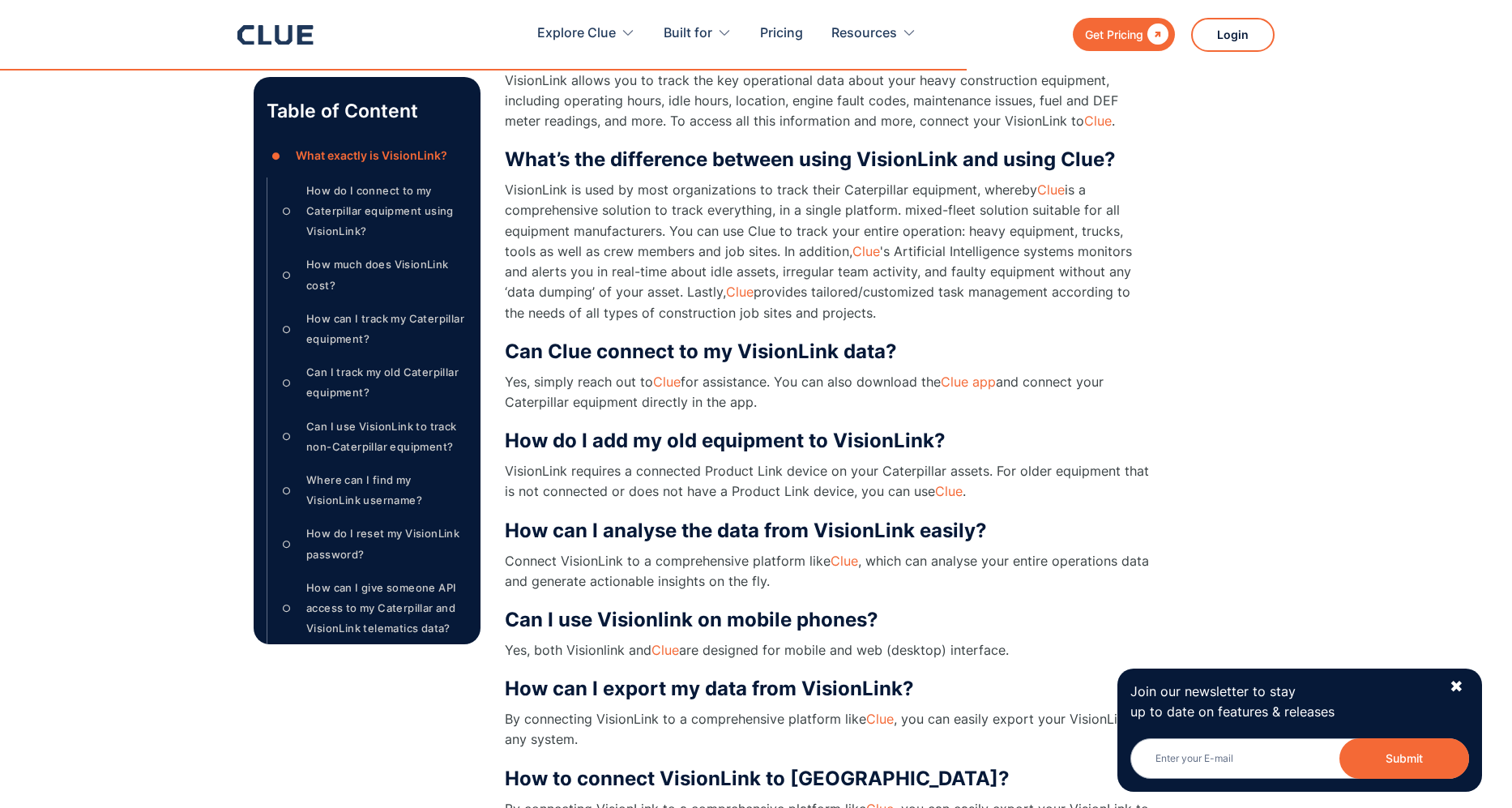
scroll to position [1510, 0]
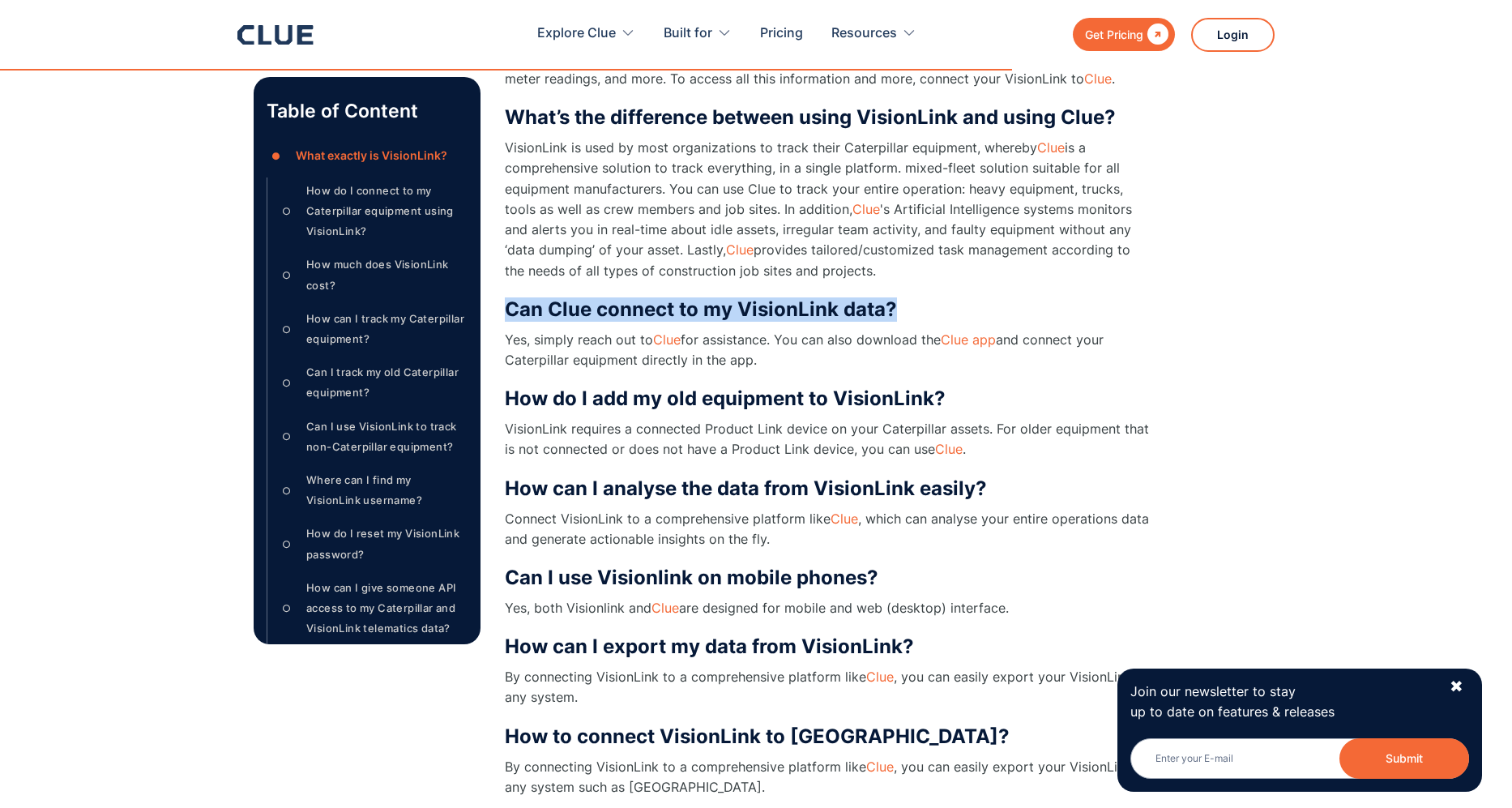
drag, startPoint x: 508, startPoint y: 309, endPoint x: 939, endPoint y: 304, distance: 431.0
click at [939, 304] on h3 "Can Clue connect to my VisionLink data?" at bounding box center [829, 309] width 648 height 24
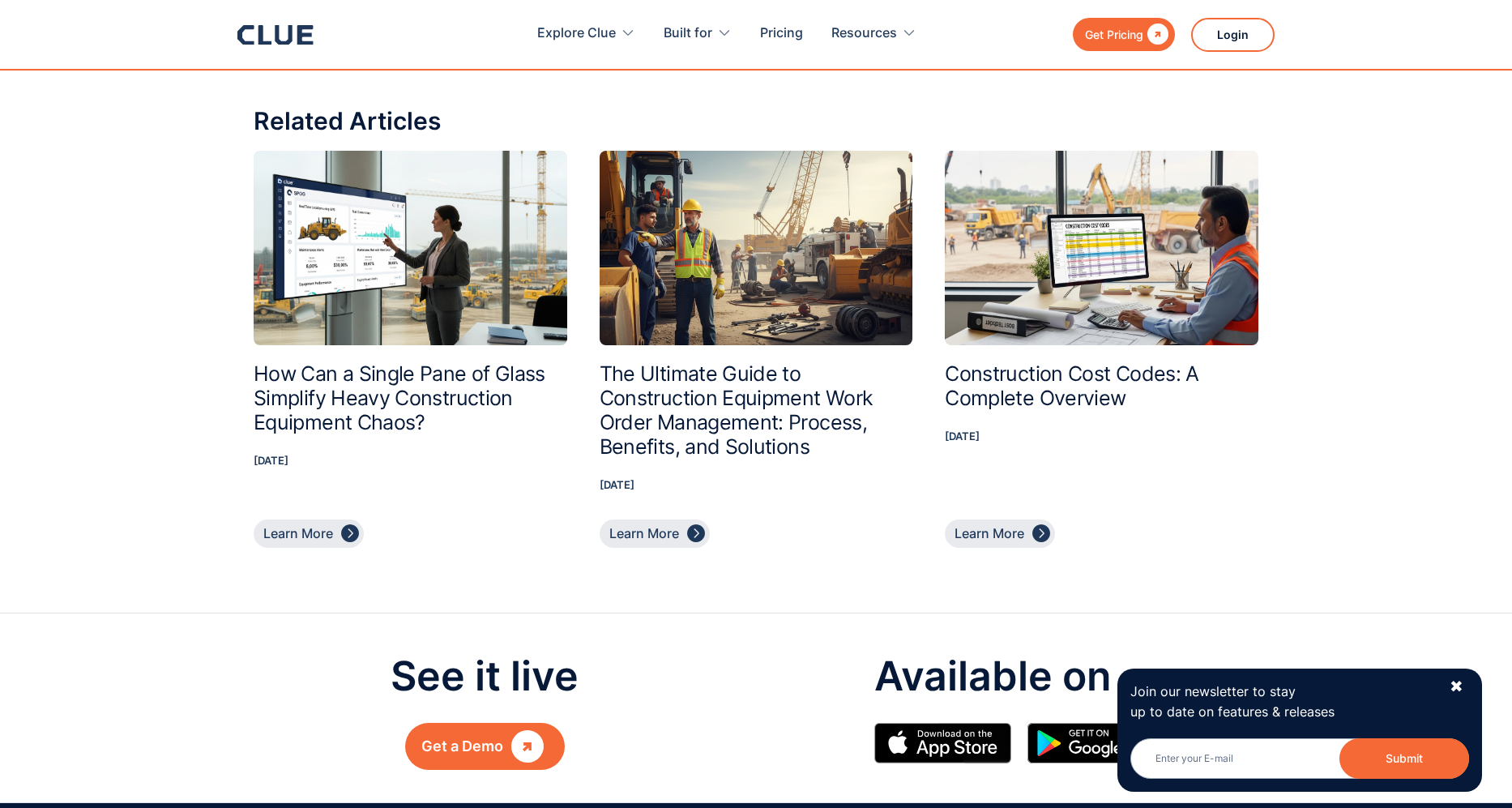
scroll to position [3173, 0]
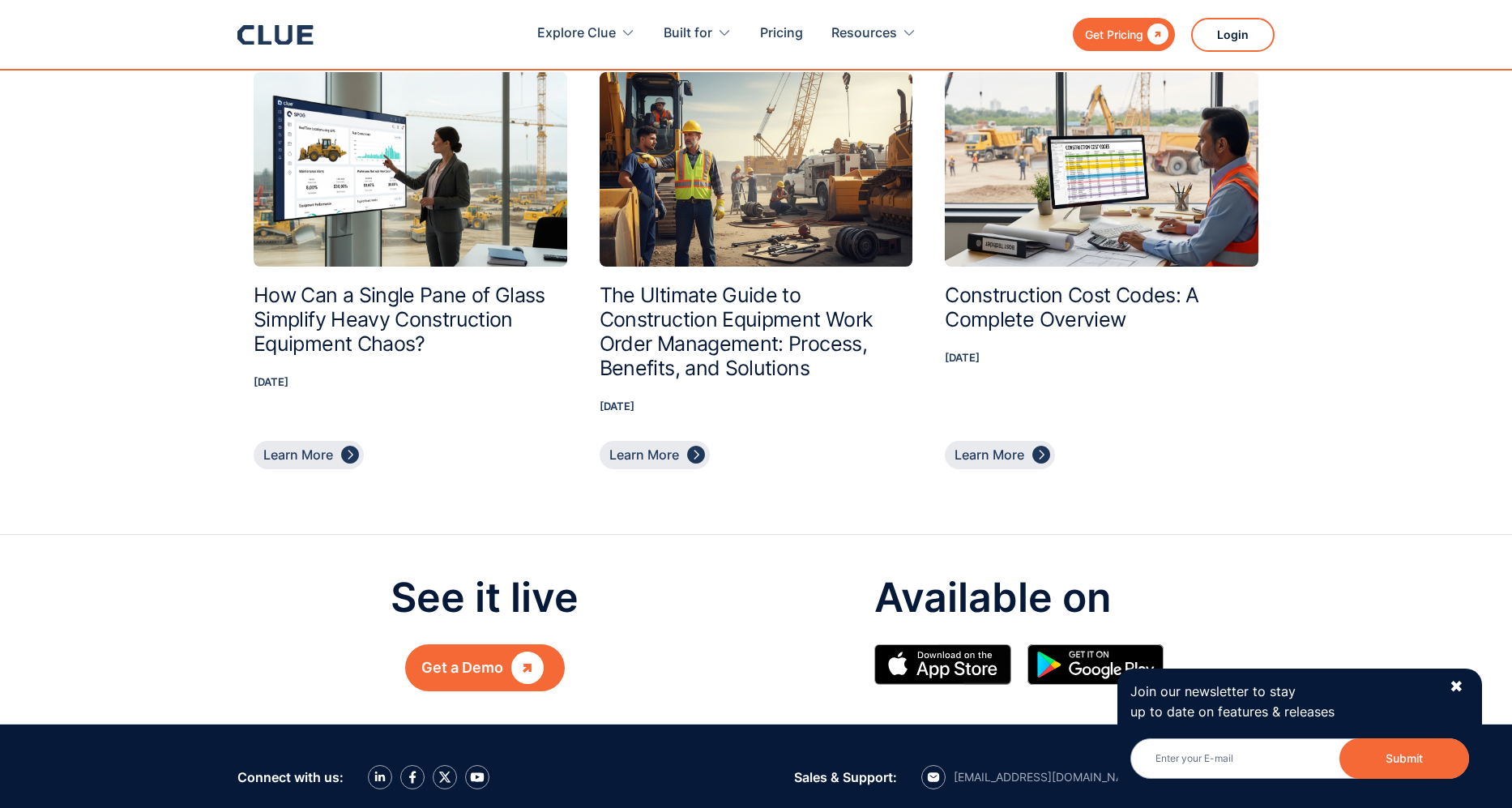
click at [394, 319] on h2 "How Can a Single Pane of Glass Simplify Heavy Construction Equipment Chaos?" at bounding box center [410, 319] width 314 height 73
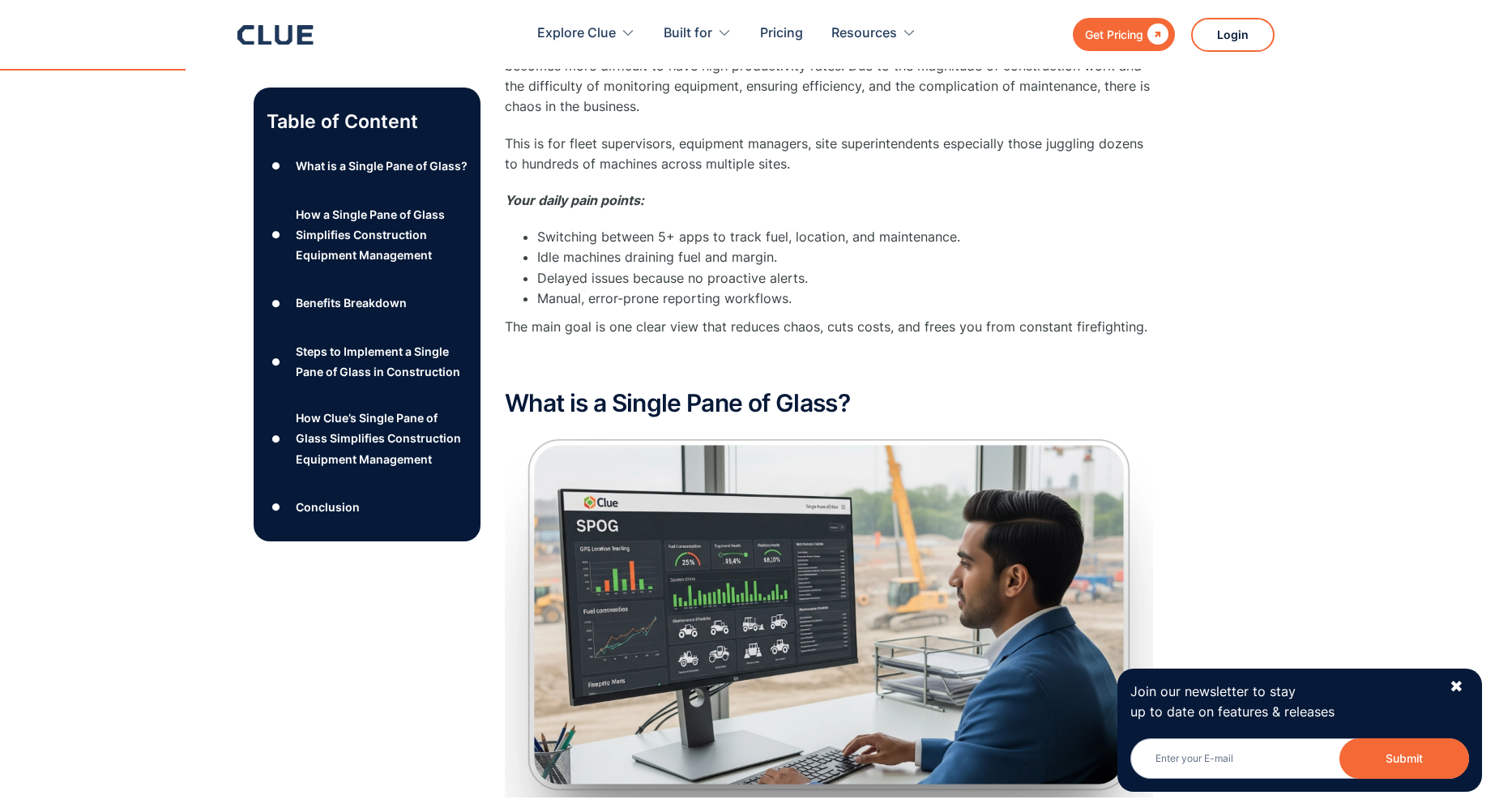
scroll to position [759, 0]
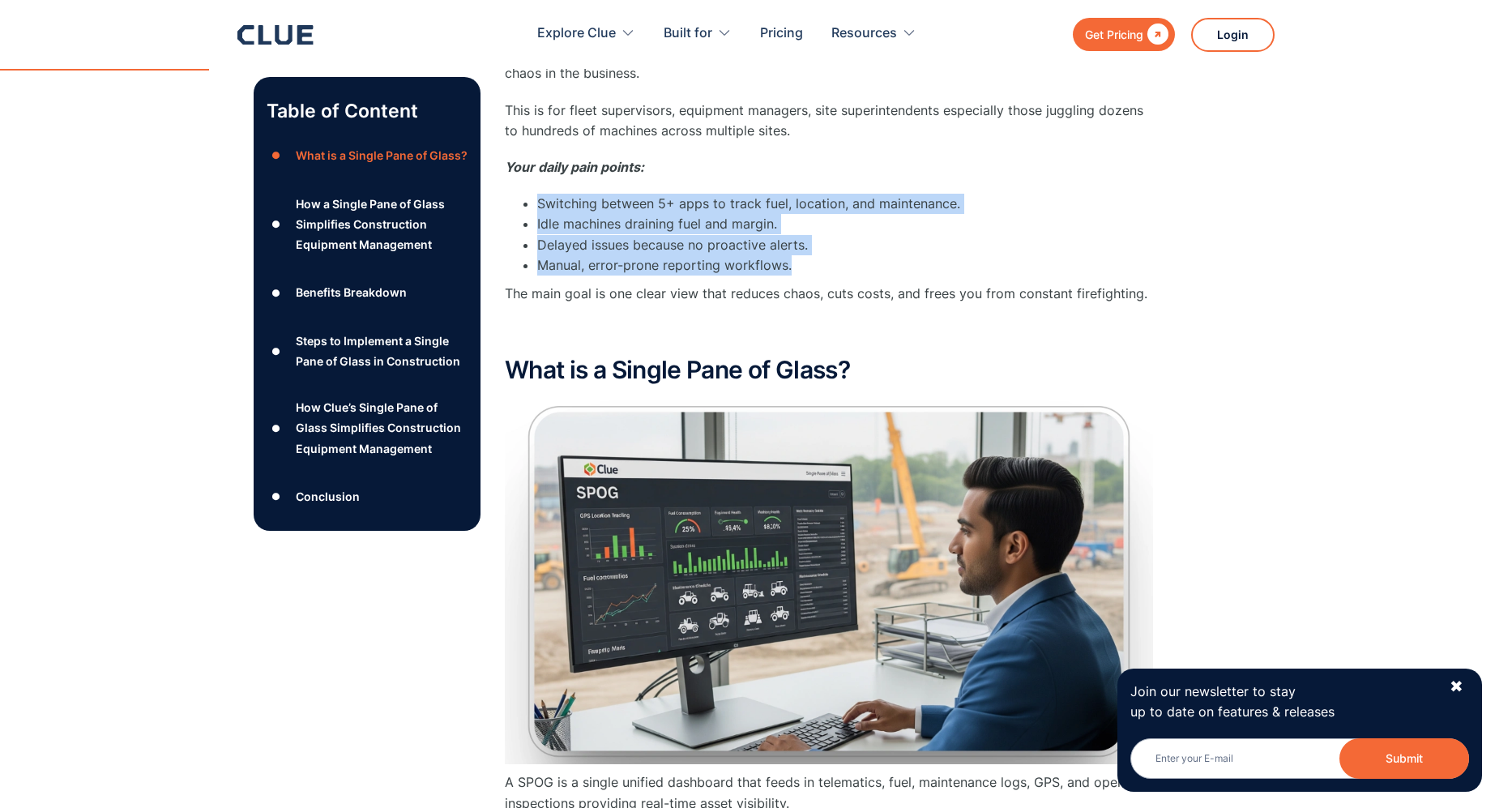
drag, startPoint x: 536, startPoint y: 194, endPoint x: 904, endPoint y: 260, distance: 373.9
click at [904, 260] on ul "Switching between 5+ apps to track fuel, location, and maintenance. Idle machin…" at bounding box center [829, 234] width 648 height 82
click at [843, 270] on li "Manual, error-prone reporting workflows." at bounding box center [845, 265] width 615 height 20
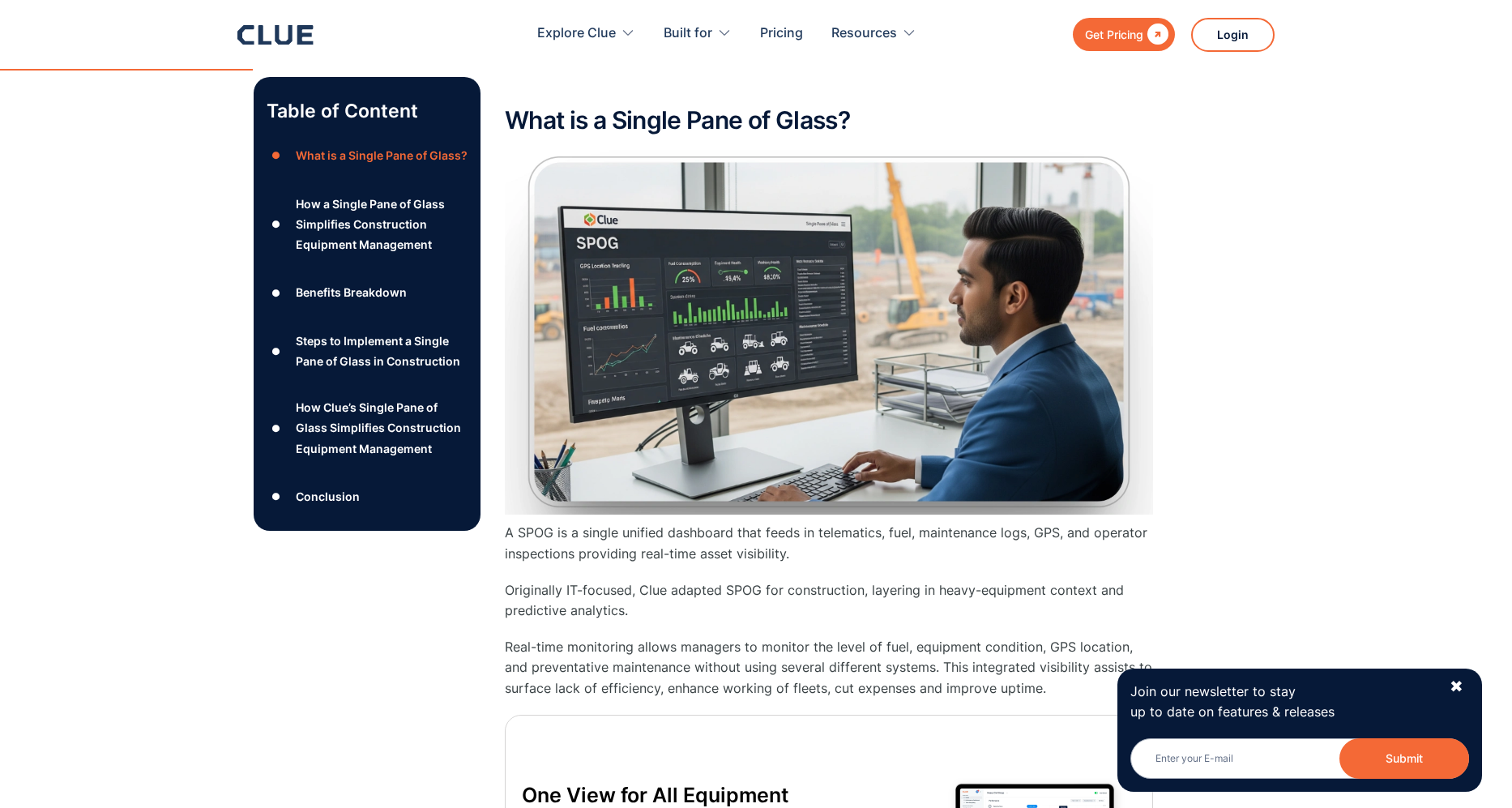
scroll to position [1028, 0]
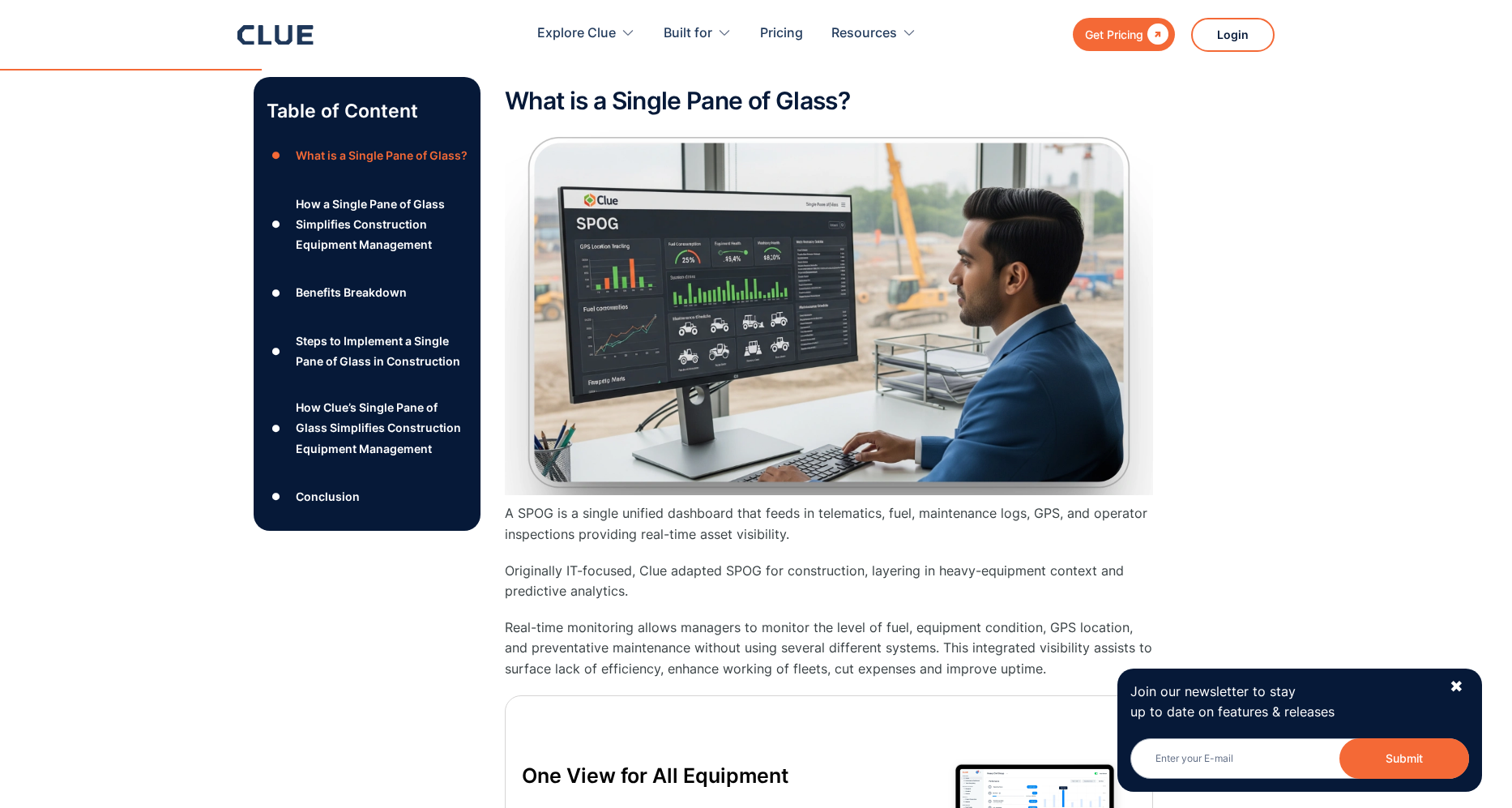
click at [367, 454] on div "How Clue’s Single Pane of Glass Simplifies Construction Equipment Management" at bounding box center [381, 428] width 172 height 62
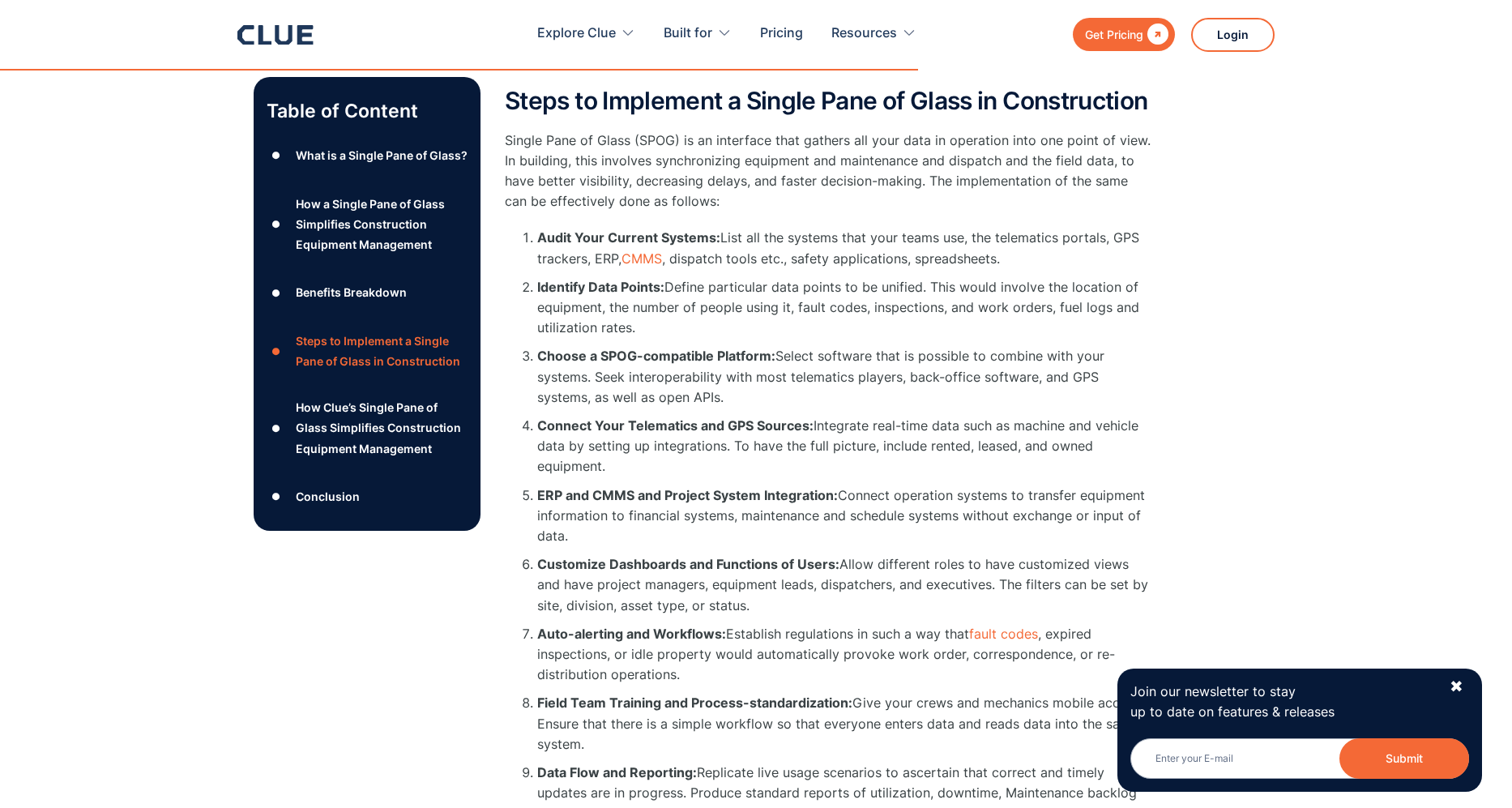
scroll to position [4801, 0]
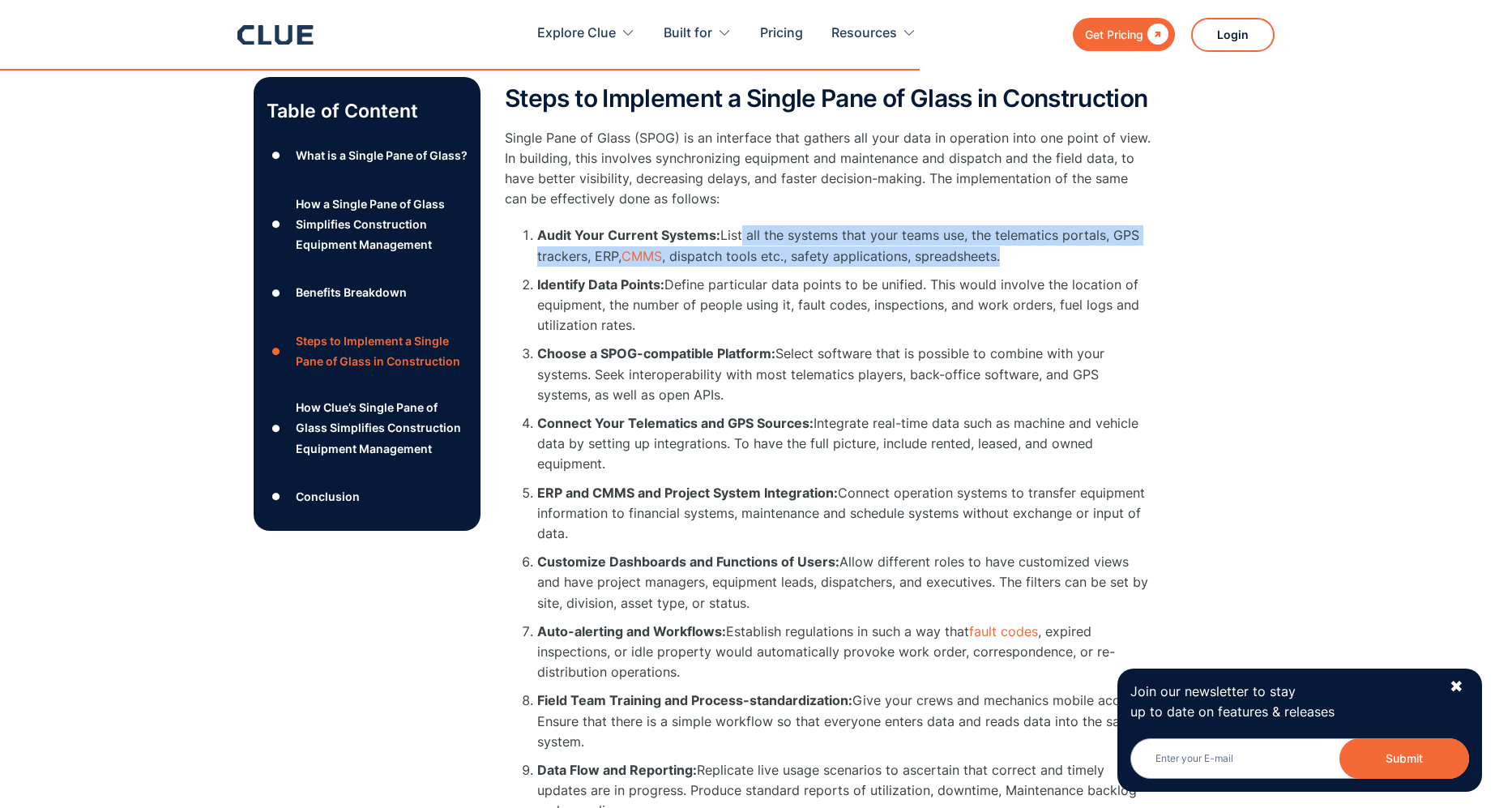
drag, startPoint x: 758, startPoint y: 254, endPoint x: 1147, endPoint y: 278, distance: 389.7
click at [1147, 265] on li "Audit Your Current Systems: List all the systems that your teams use, the telem…" at bounding box center [845, 245] width 615 height 40
